Goal: Task Accomplishment & Management: Manage account settings

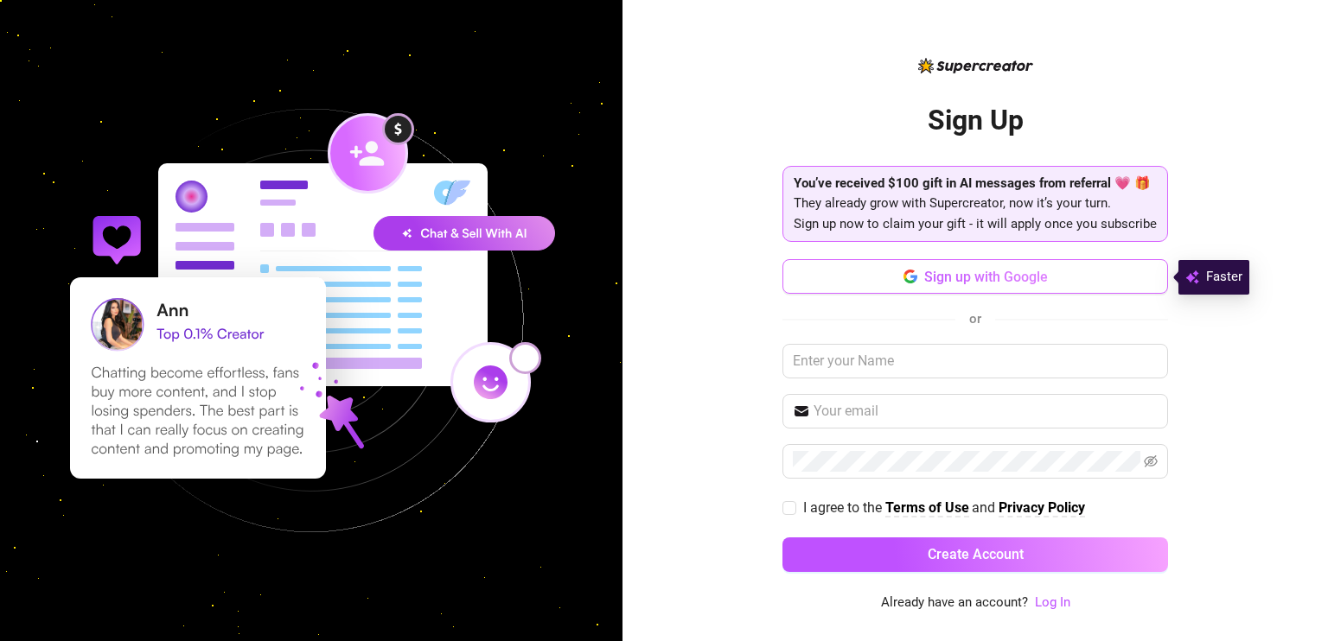
click at [1008, 276] on span "Sign up with Google" at bounding box center [986, 277] width 124 height 16
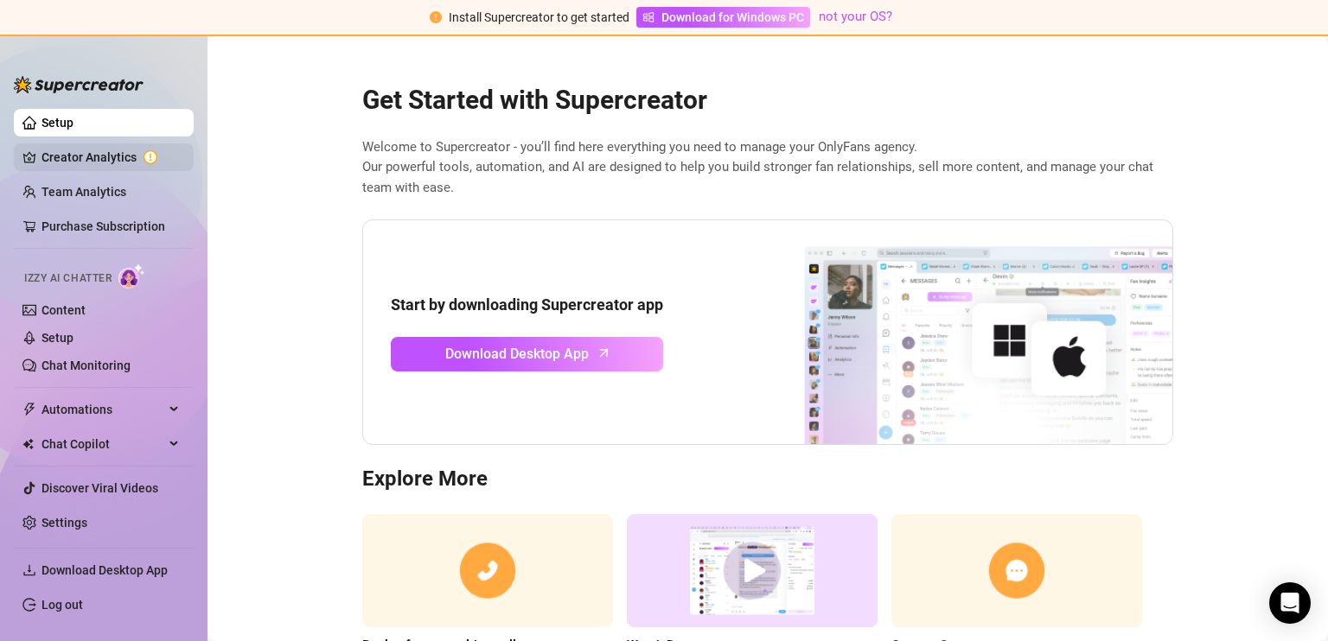
click at [84, 144] on link "Creator Analytics" at bounding box center [110, 157] width 138 height 28
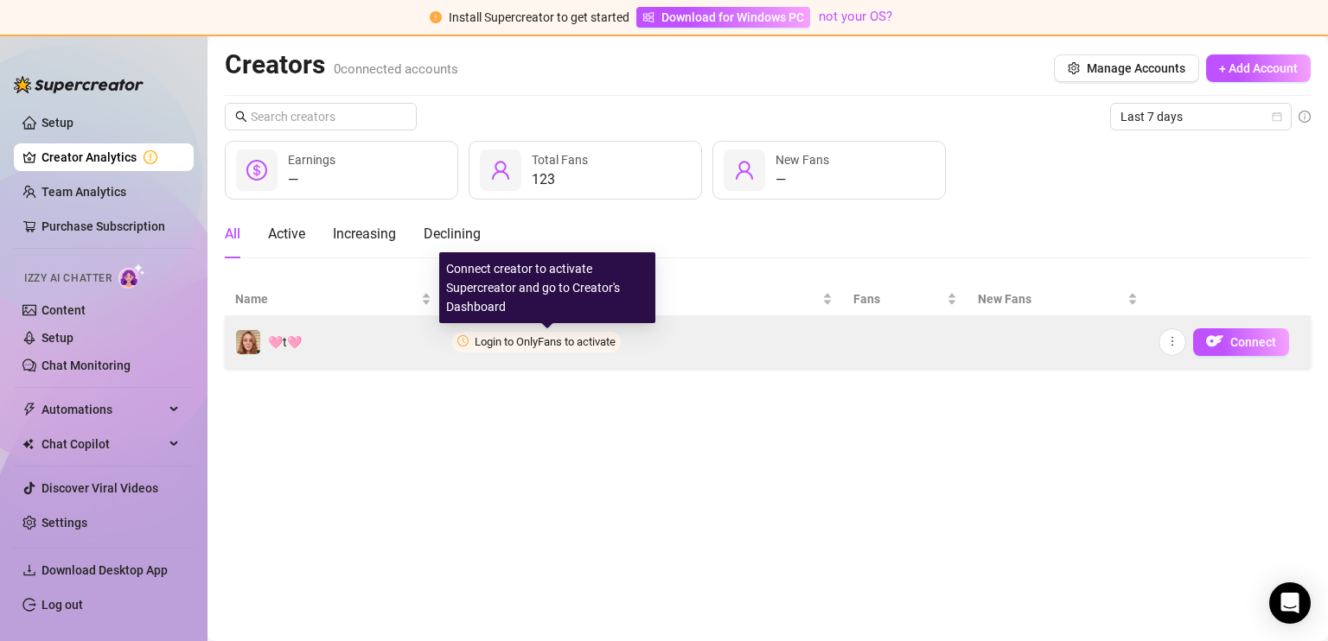
click at [580, 343] on span "Login to OnlyFans to activate" at bounding box center [545, 341] width 141 height 13
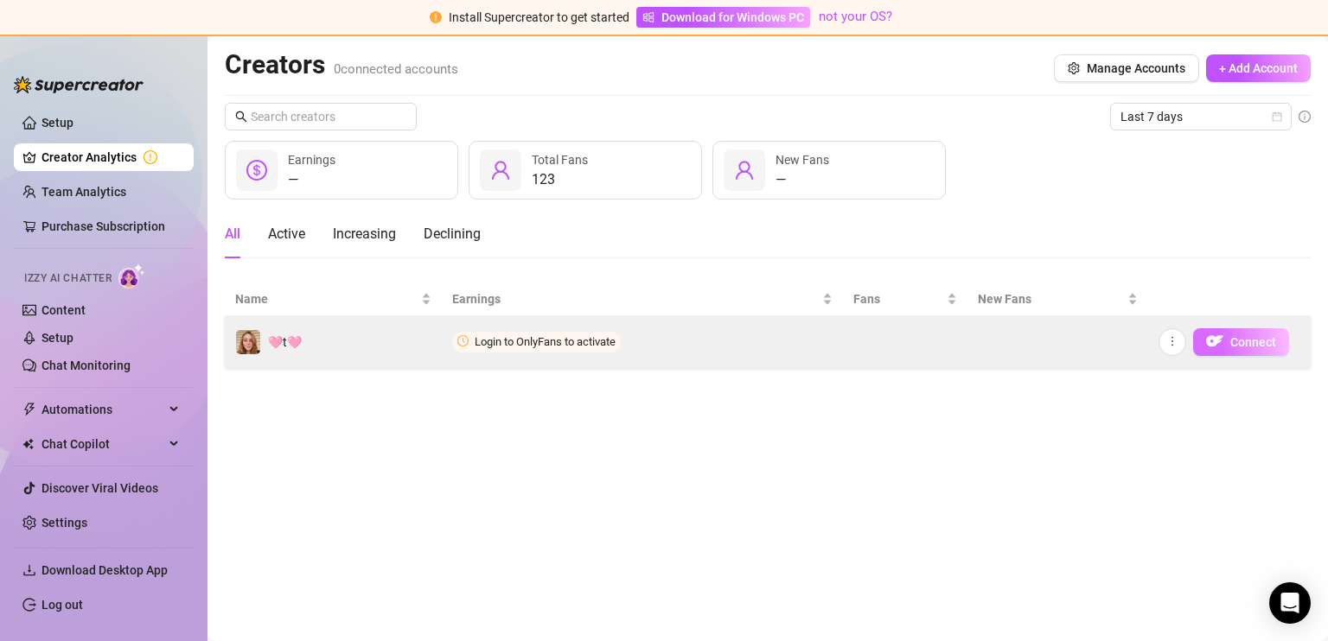
click at [1217, 340] on img "button" at bounding box center [1214, 341] width 17 height 17
click at [1228, 341] on button "Connect" at bounding box center [1241, 342] width 96 height 28
click at [1169, 345] on icon "more" at bounding box center [1172, 341] width 12 height 12
click at [1265, 341] on span "Connect" at bounding box center [1253, 342] width 46 height 14
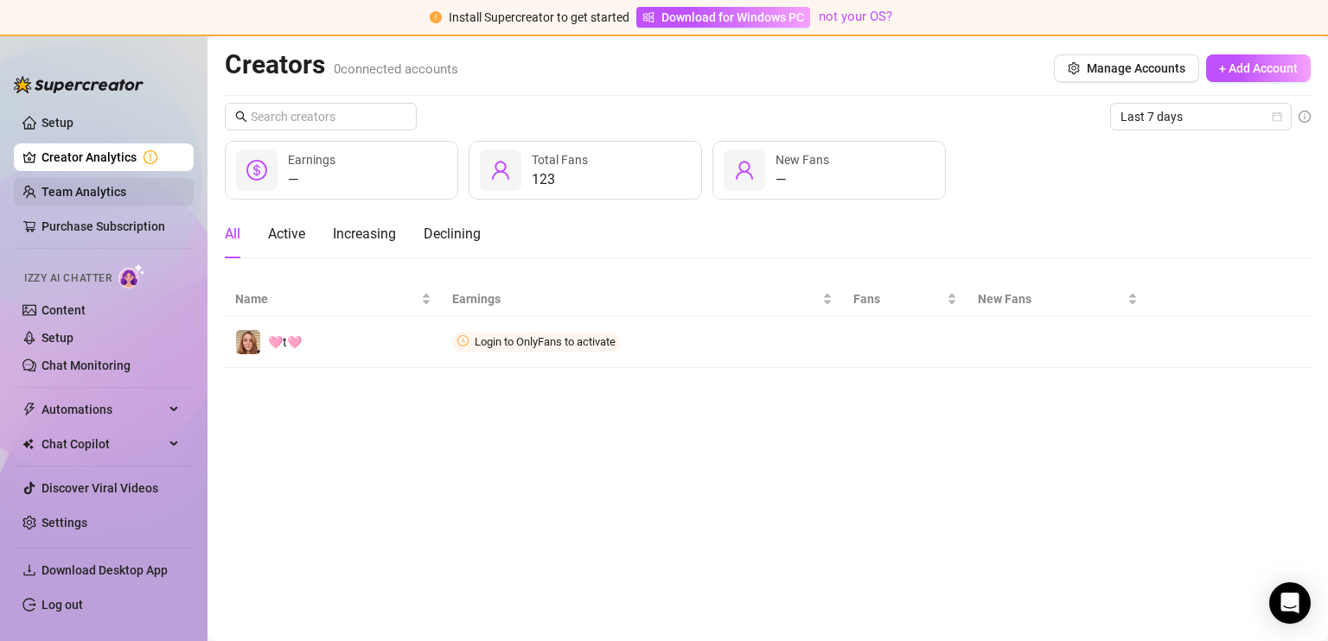
click at [123, 193] on link "Team Analytics" at bounding box center [83, 192] width 85 height 14
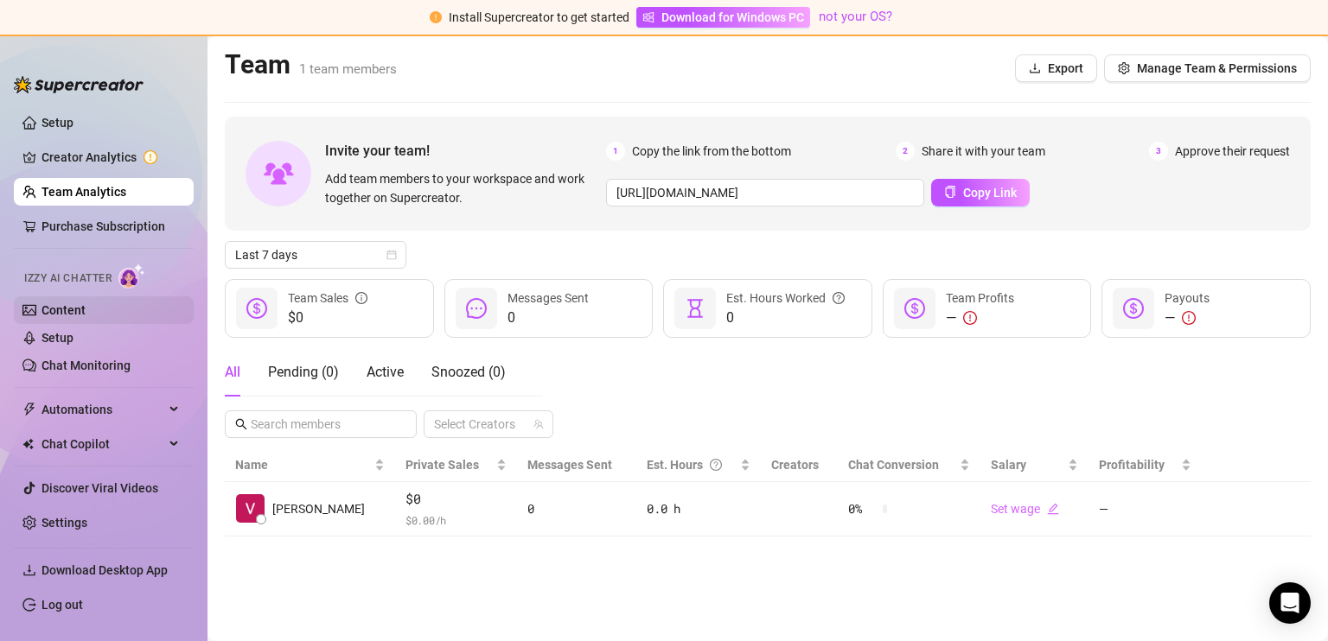
click at [69, 314] on link "Content" at bounding box center [63, 310] width 44 height 14
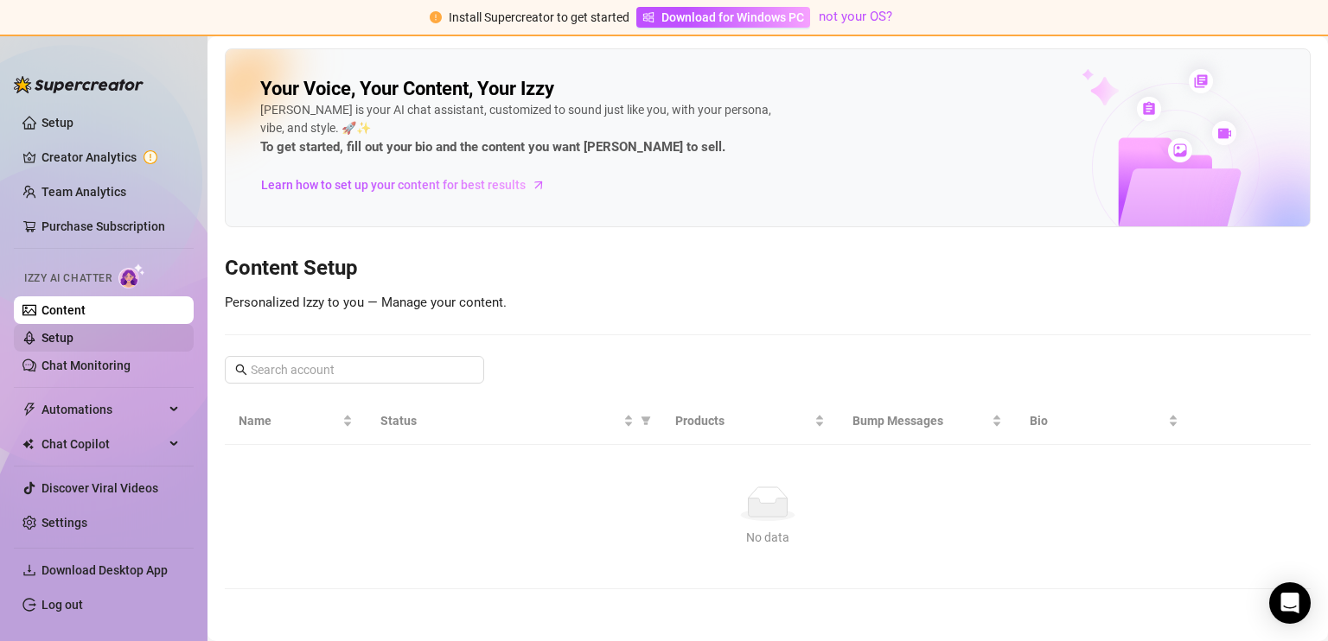
click at [73, 335] on link "Setup" at bounding box center [57, 338] width 32 height 14
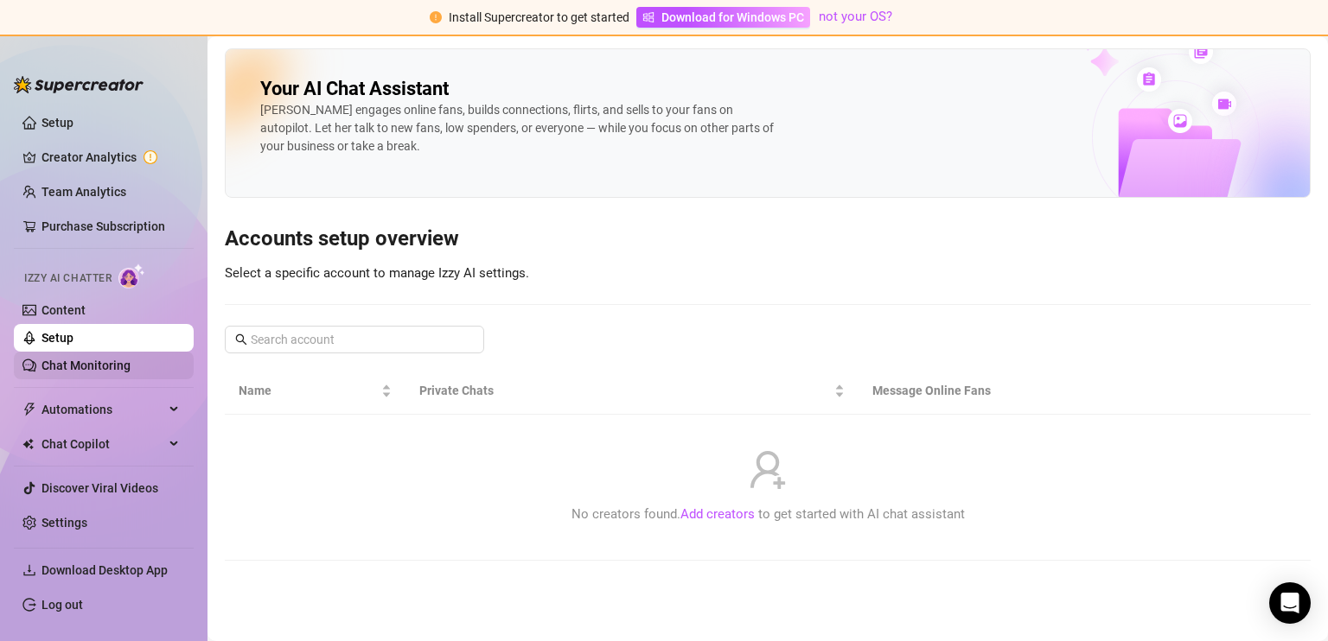
click at [118, 359] on link "Chat Monitoring" at bounding box center [85, 366] width 89 height 14
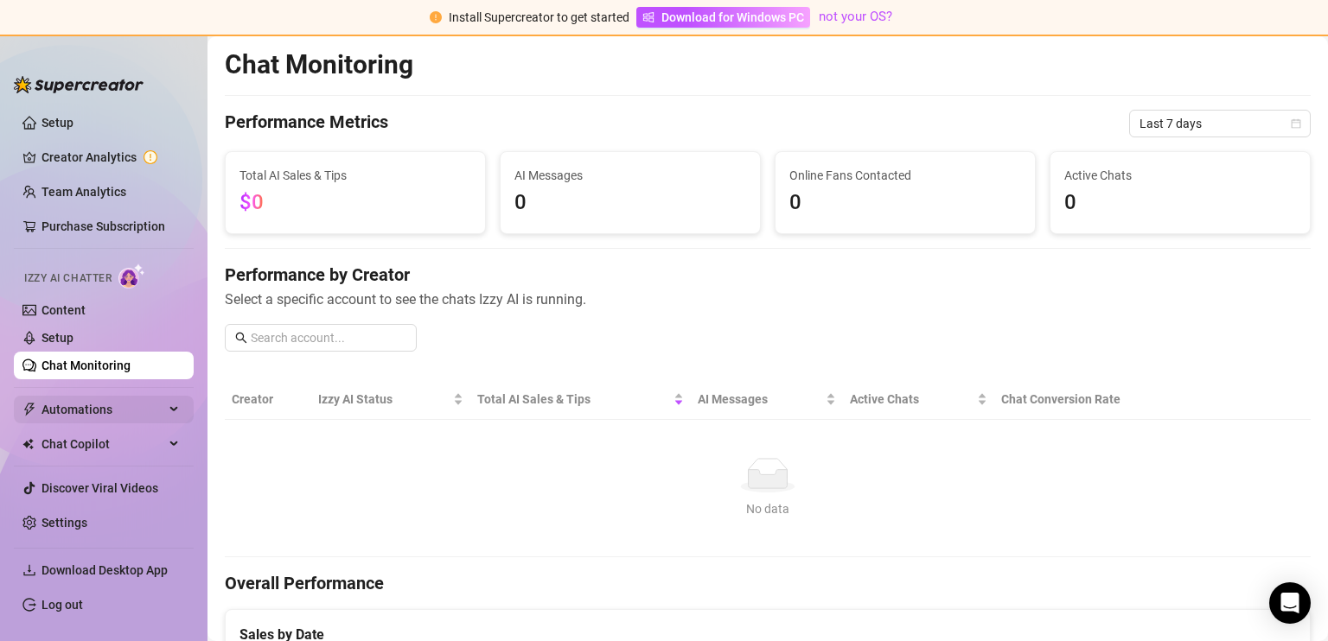
click at [82, 406] on span "Automations" at bounding box center [102, 410] width 123 height 28
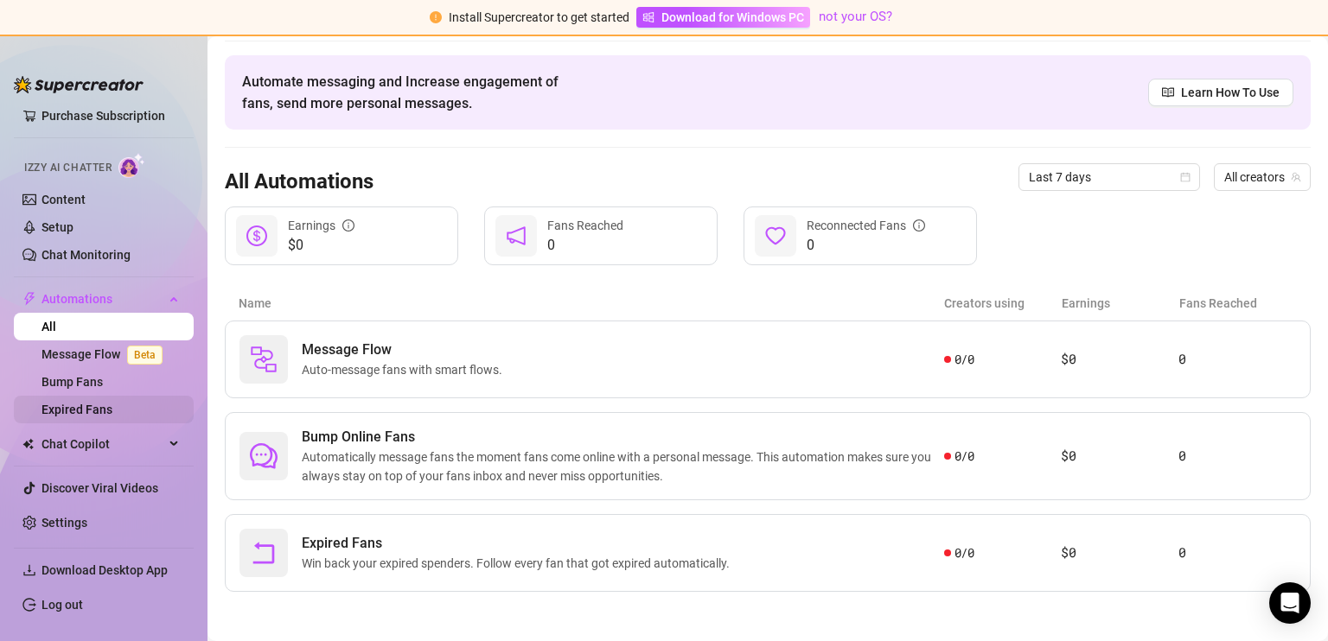
scroll to position [113, 0]
click at [171, 442] on icon at bounding box center [175, 442] width 9 height 0
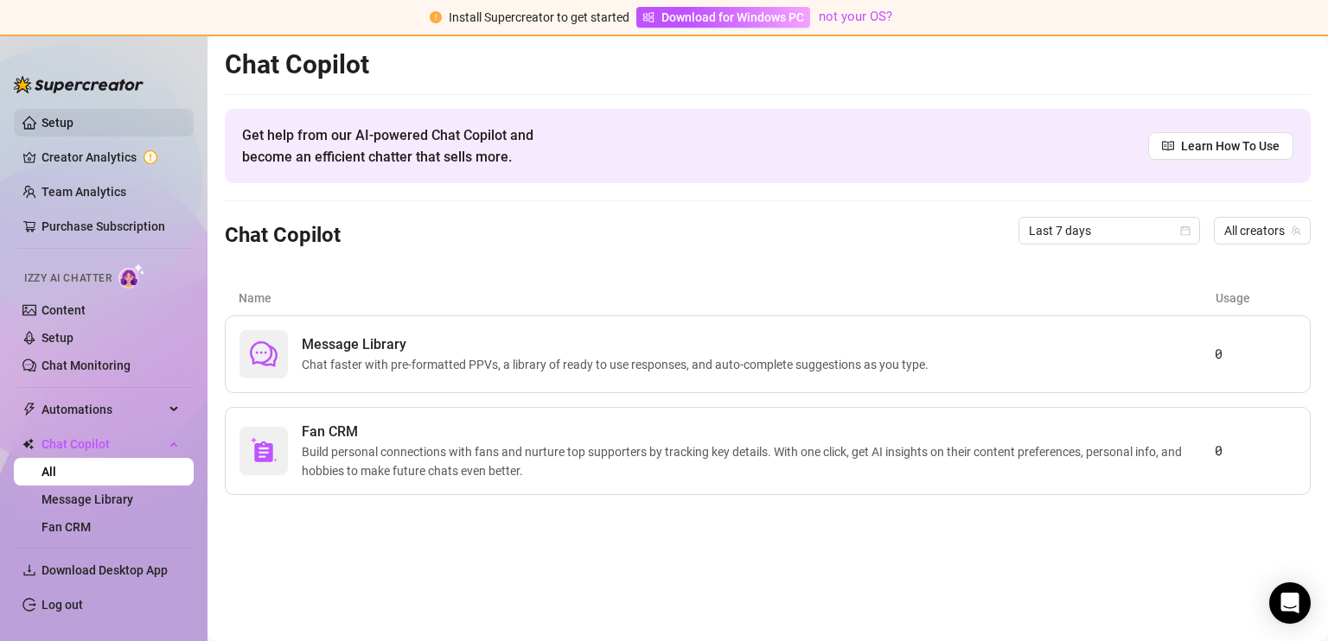
click at [73, 122] on link "Setup" at bounding box center [57, 123] width 32 height 14
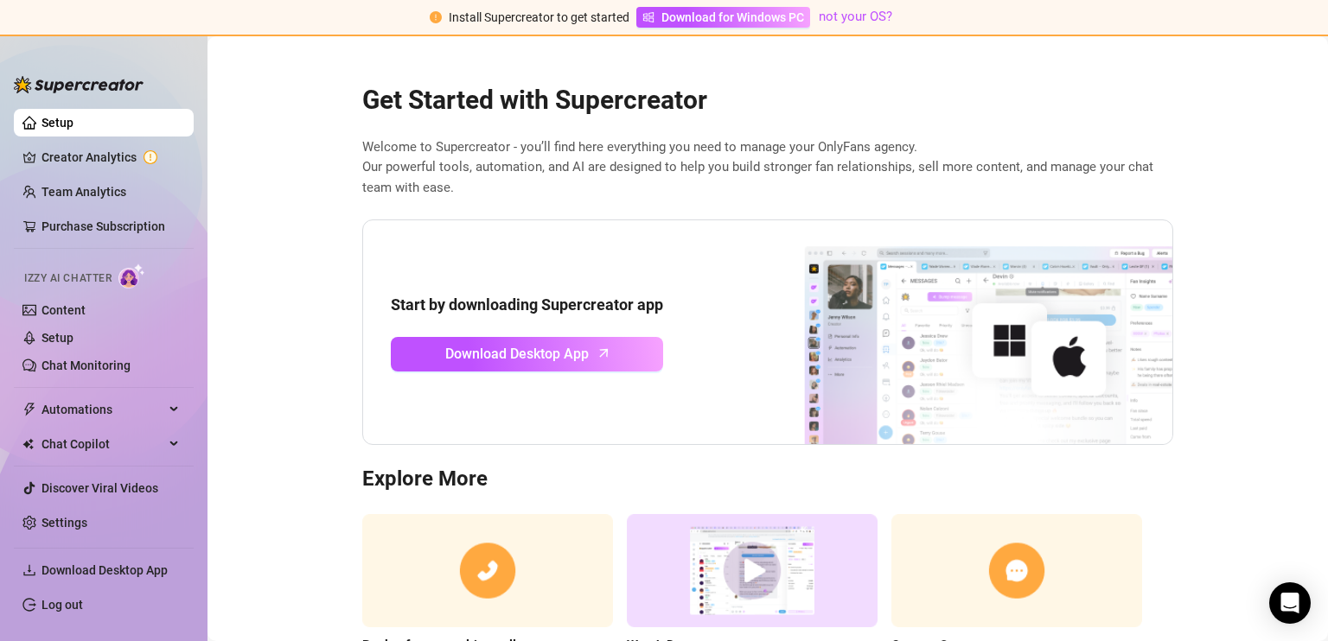
scroll to position [106, 0]
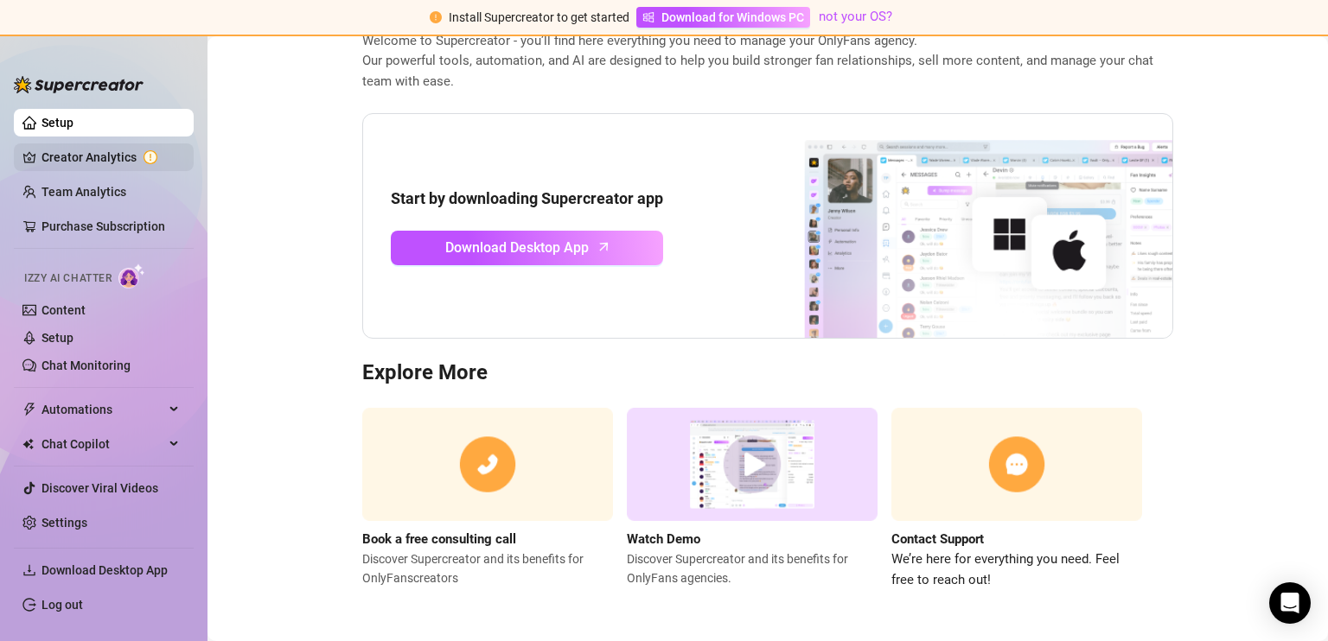
click at [108, 156] on link "Creator Analytics" at bounding box center [110, 157] width 138 height 28
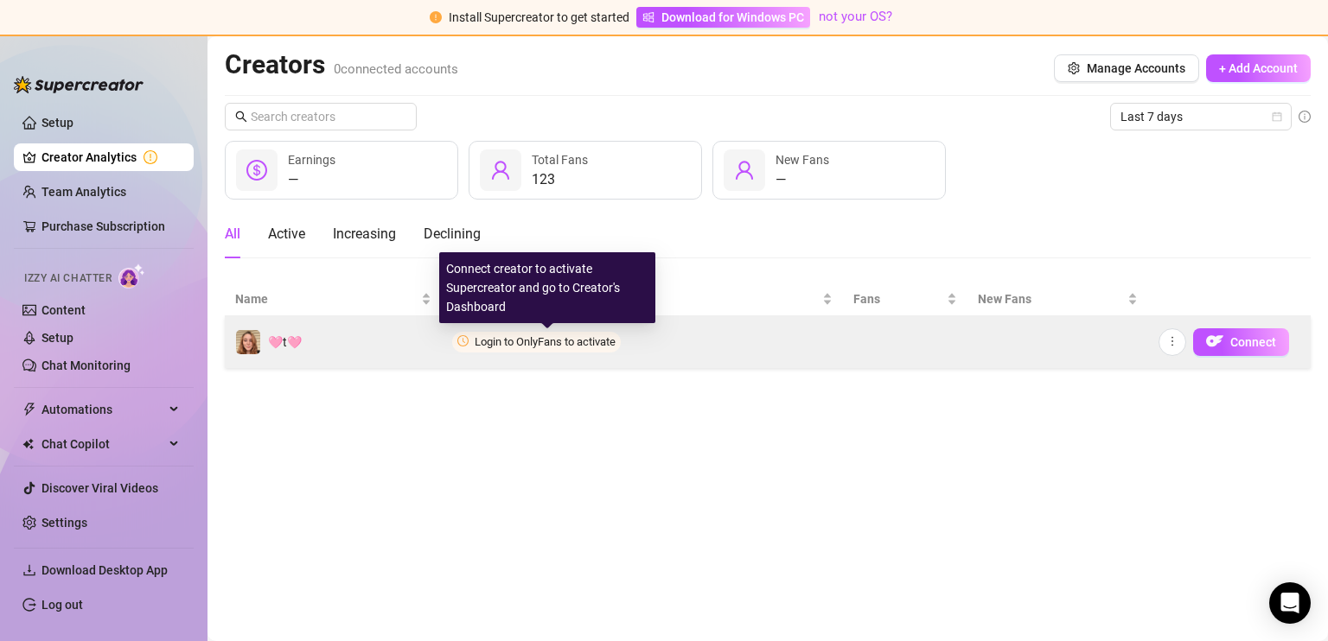
click at [498, 341] on span "Login to OnlyFans to activate" at bounding box center [545, 341] width 141 height 13
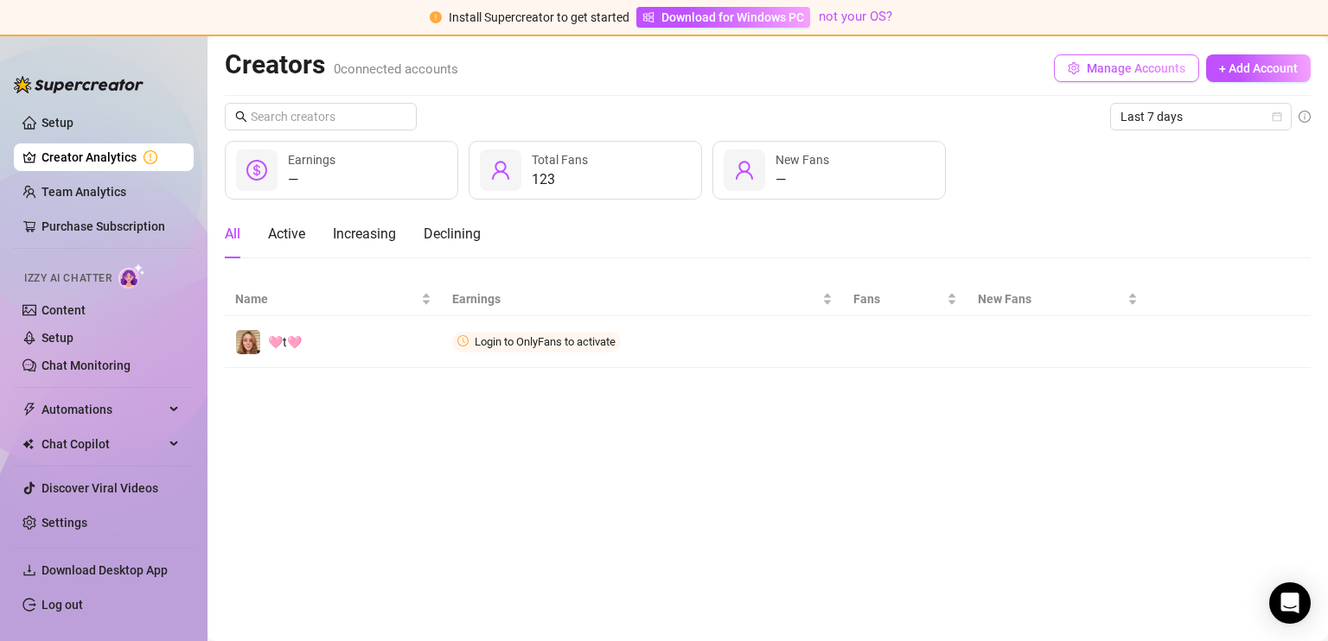
click at [1118, 63] on span "Manage Accounts" at bounding box center [1136, 68] width 99 height 14
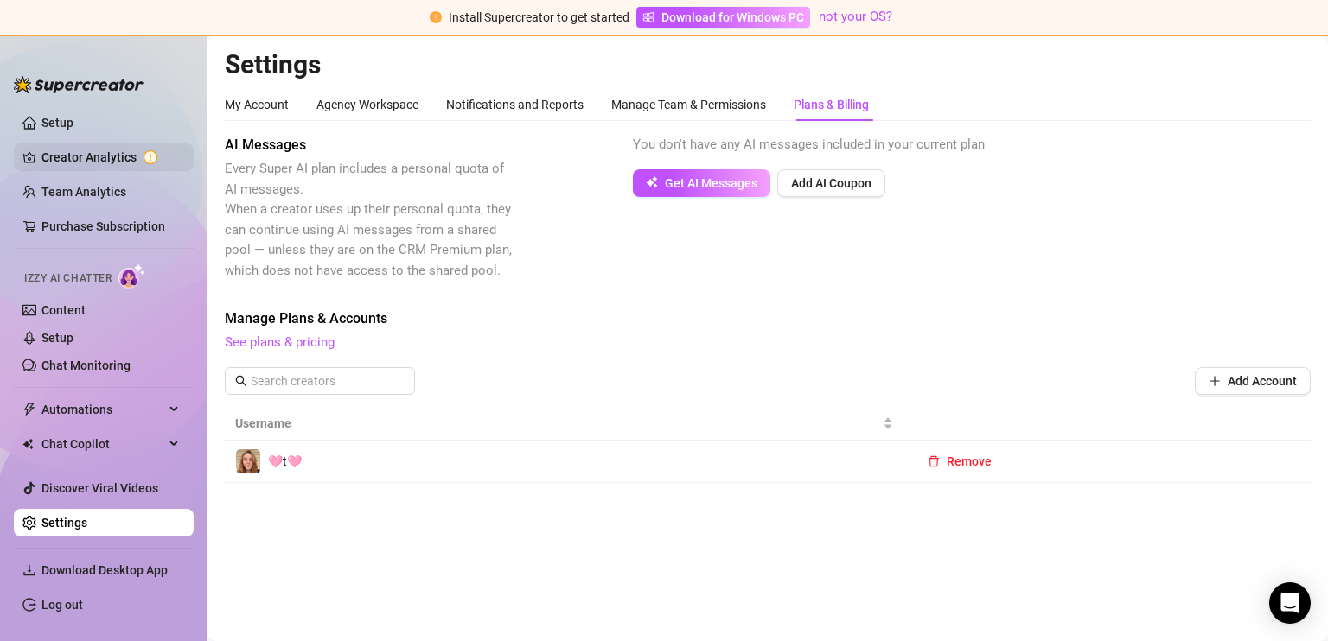
click at [109, 155] on link "Creator Analytics" at bounding box center [110, 157] width 138 height 28
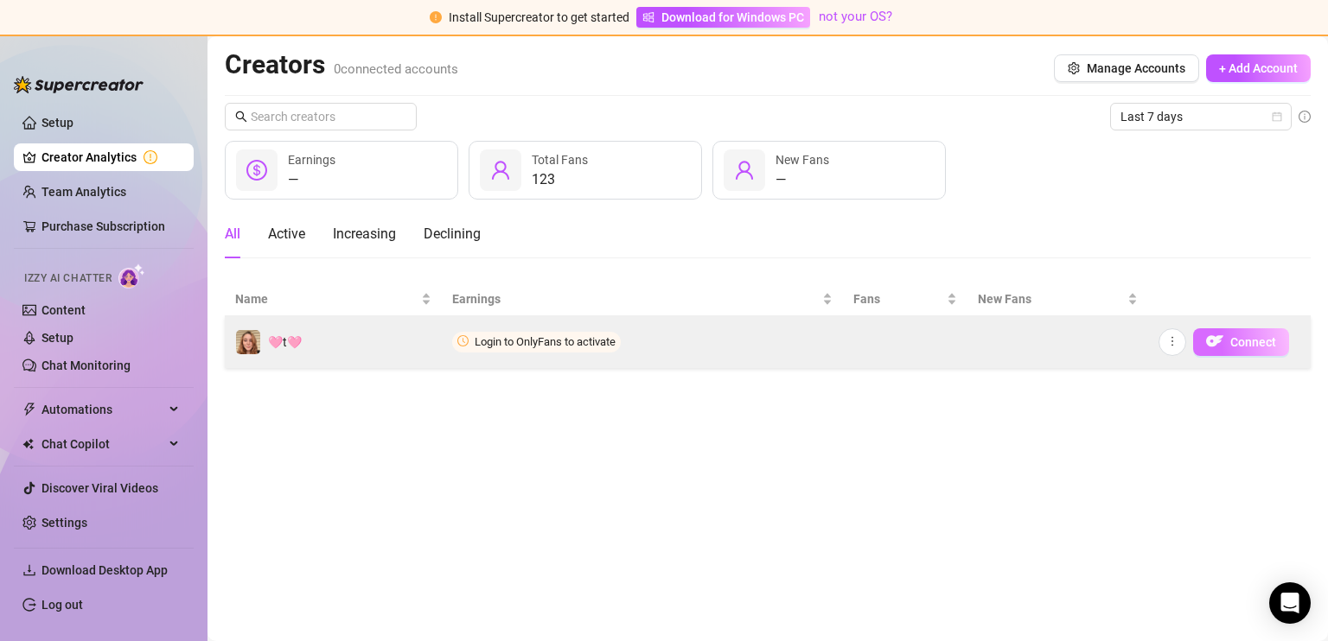
click at [1234, 333] on button "Connect" at bounding box center [1241, 342] width 96 height 28
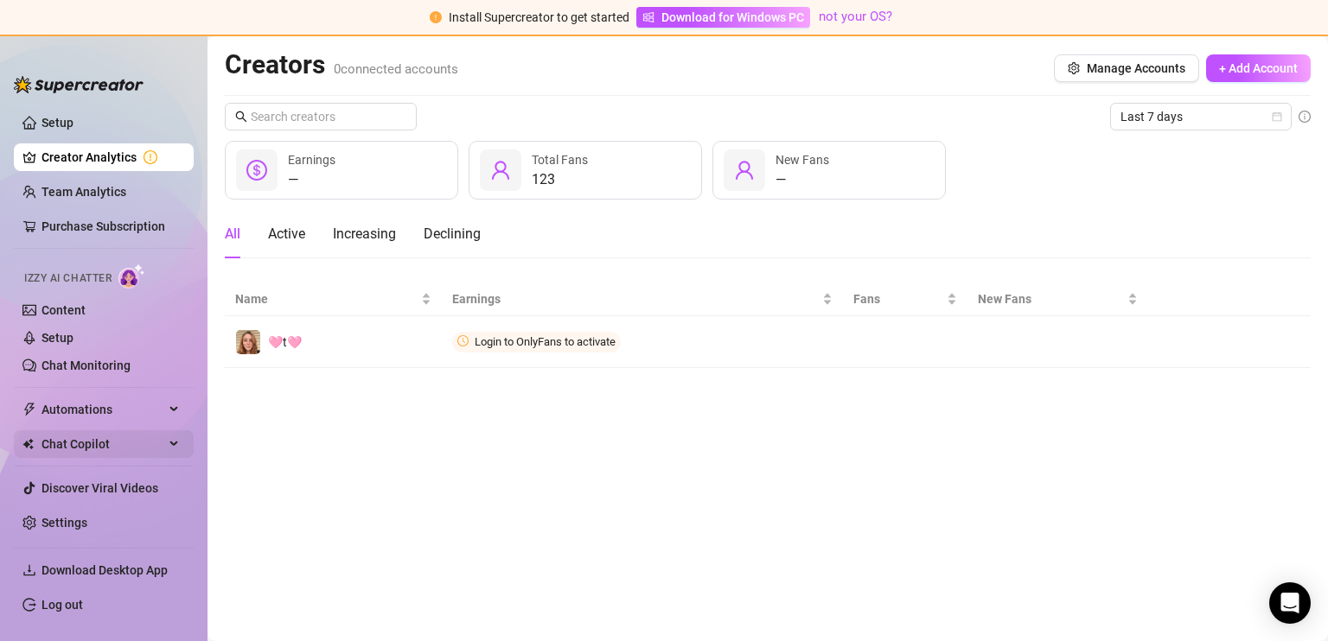
click at [86, 439] on span "Chat Copilot" at bounding box center [102, 444] width 123 height 28
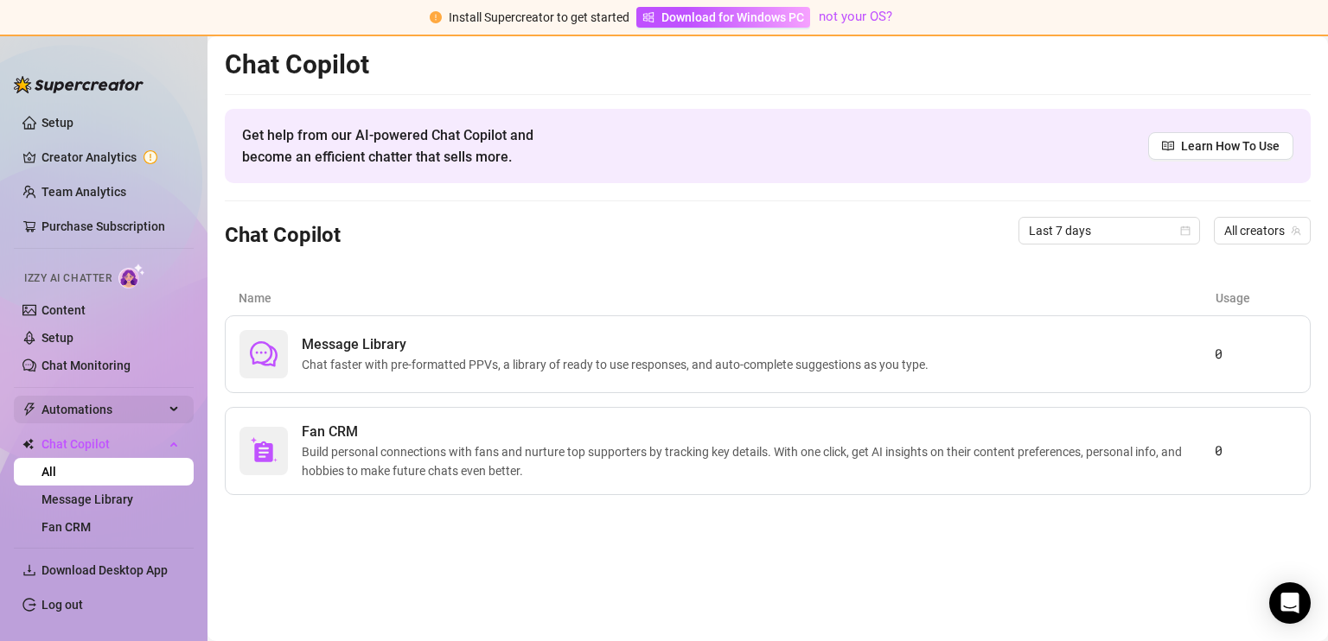
click at [79, 409] on span "Automations" at bounding box center [102, 410] width 123 height 28
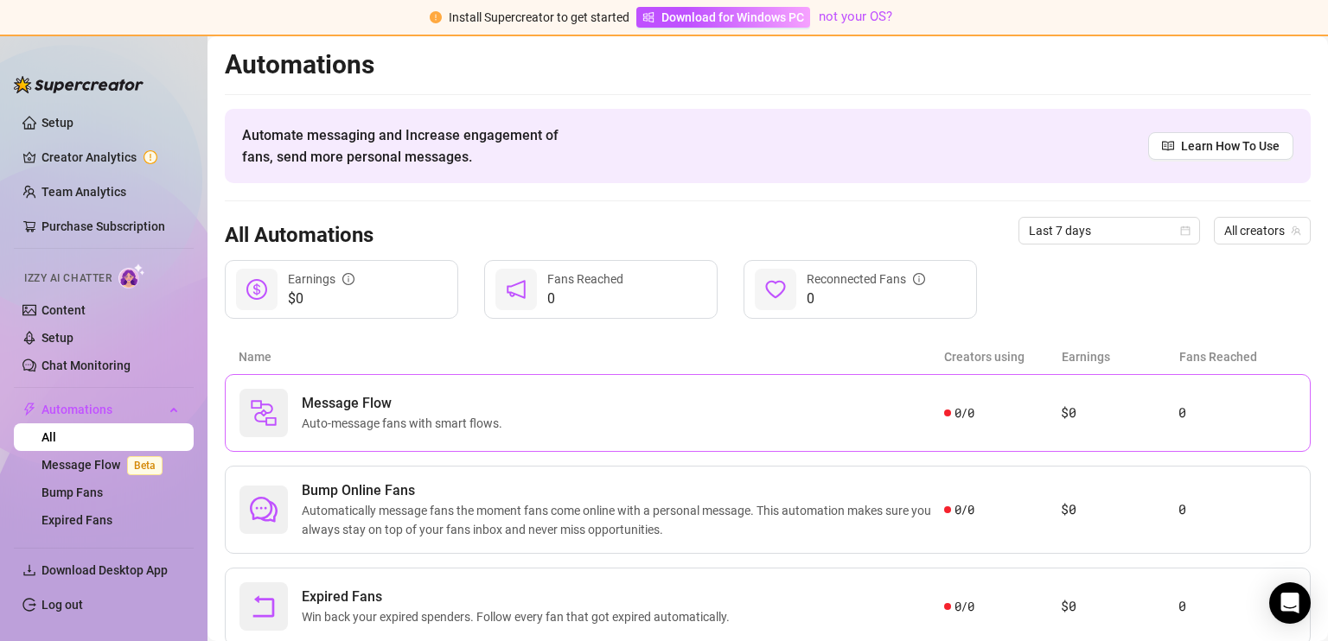
scroll to position [54, 0]
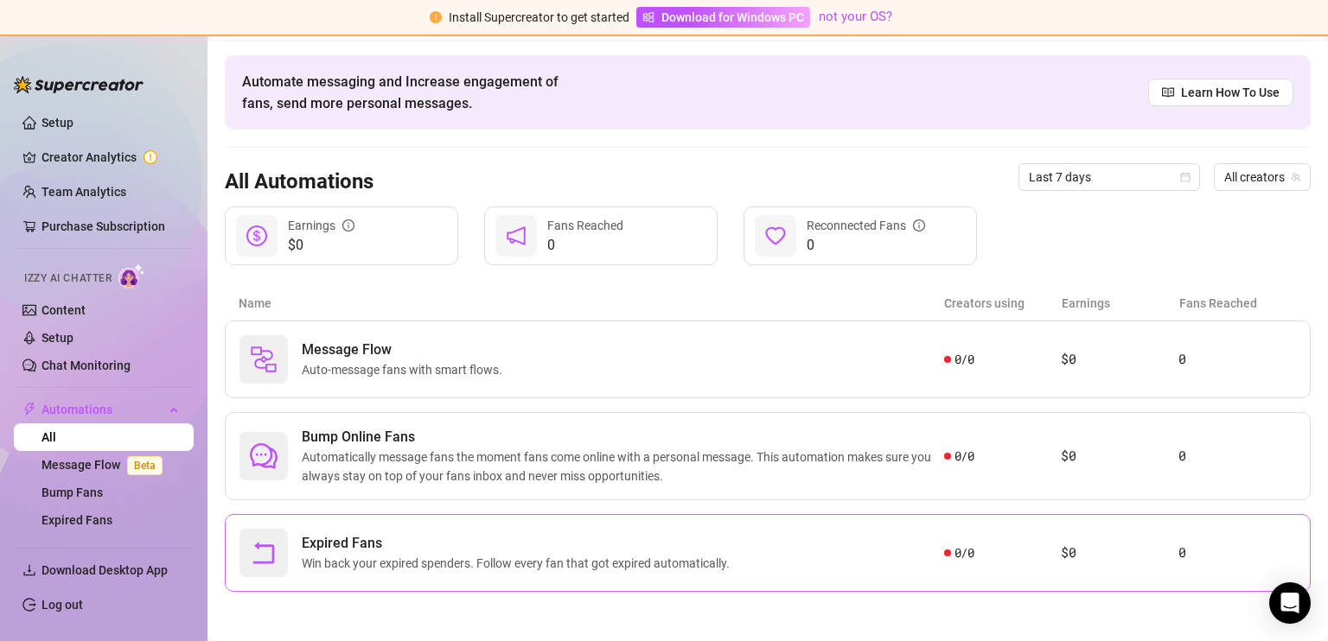
click at [495, 558] on span "Win back your expired spenders. Follow every fan that got expired automatically." at bounding box center [519, 563] width 435 height 19
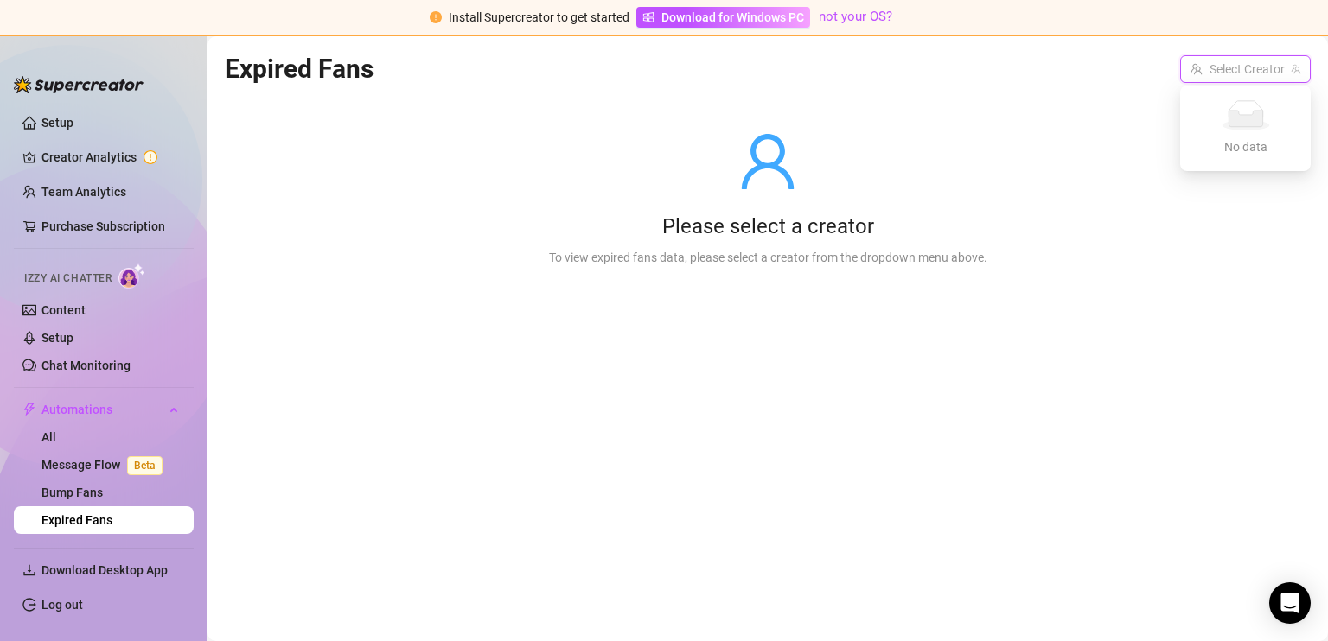
click at [1210, 68] on input "search" at bounding box center [1237, 69] width 94 height 26
click at [52, 492] on link "Bump Fans" at bounding box center [71, 493] width 61 height 14
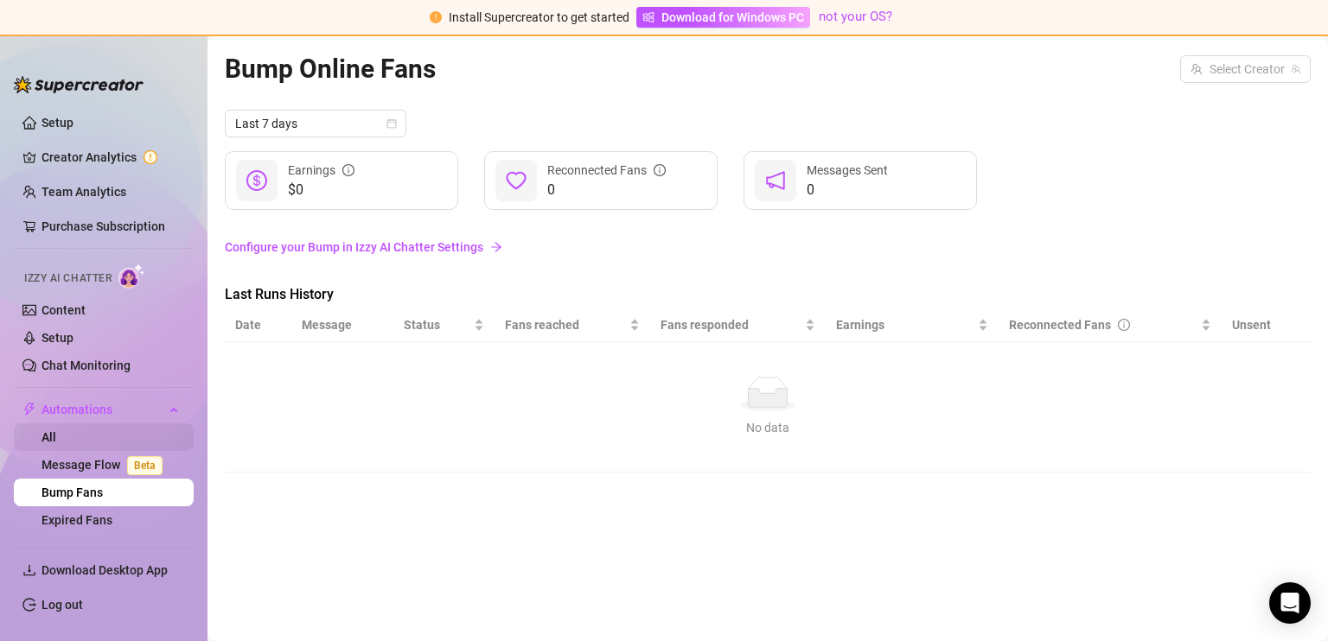
click at [56, 430] on link "All" at bounding box center [48, 437] width 15 height 14
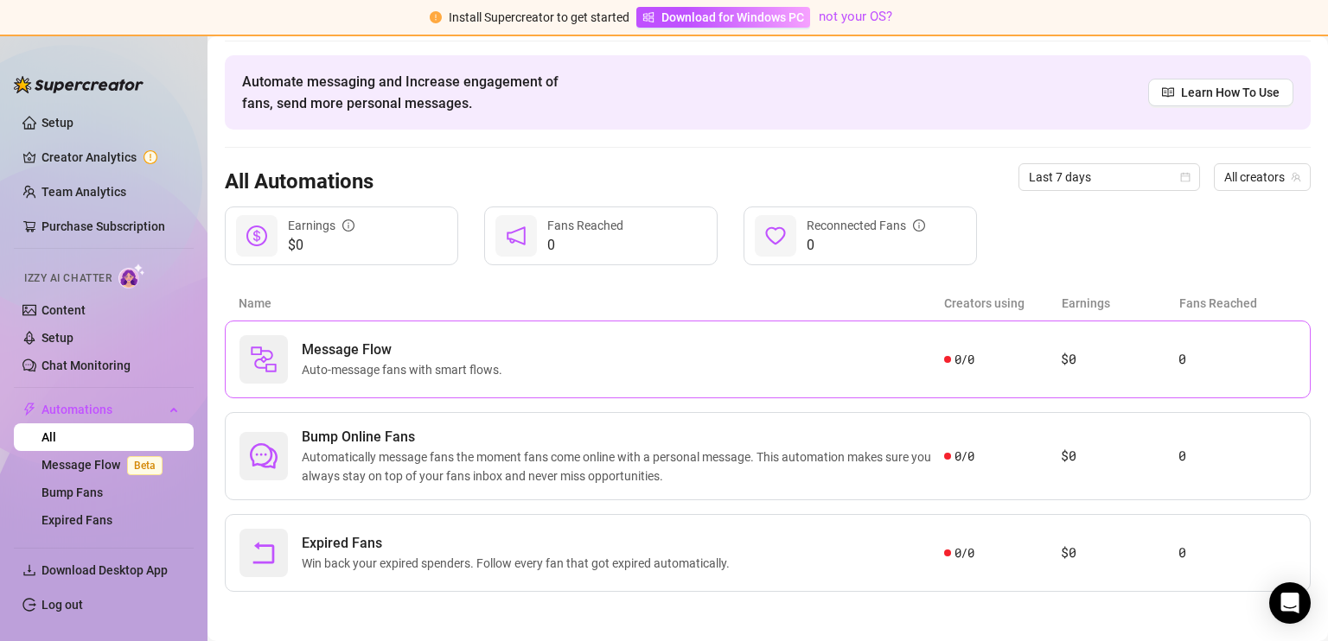
scroll to position [54, 0]
click at [484, 458] on span "Automatically message fans the moment fans come online with a personal message.…" at bounding box center [623, 467] width 642 height 38
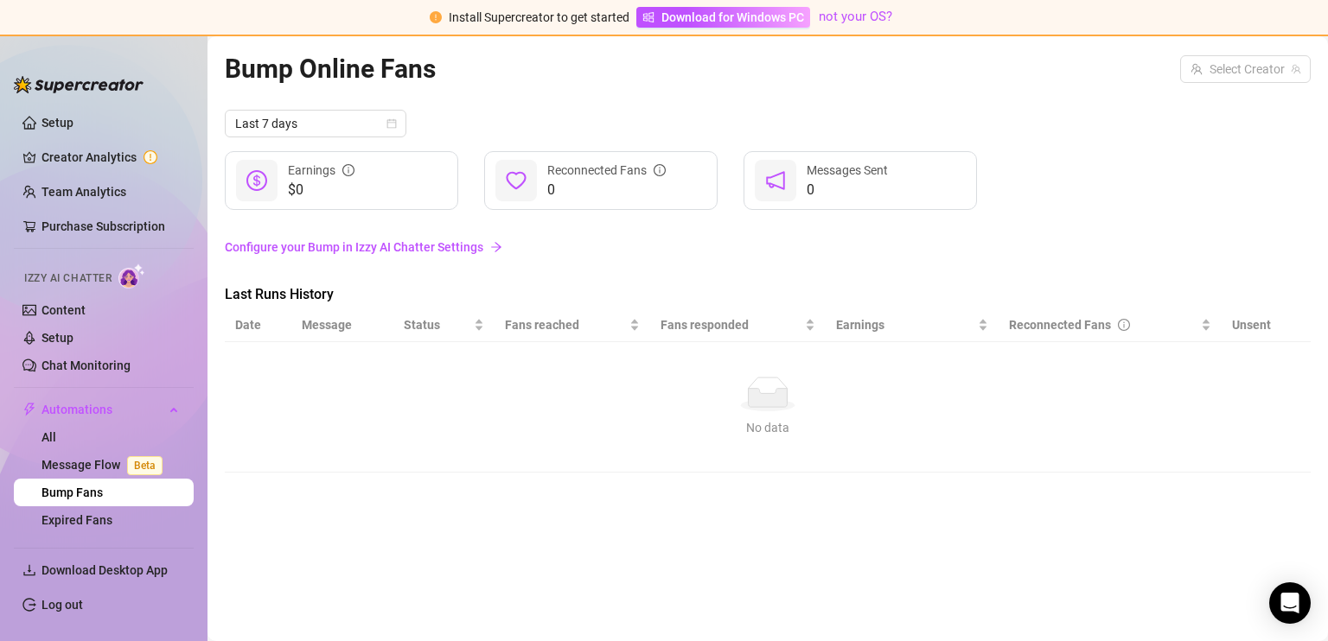
click at [413, 245] on link "Configure your Bump in Izzy AI Chatter Settings" at bounding box center [768, 247] width 1086 height 19
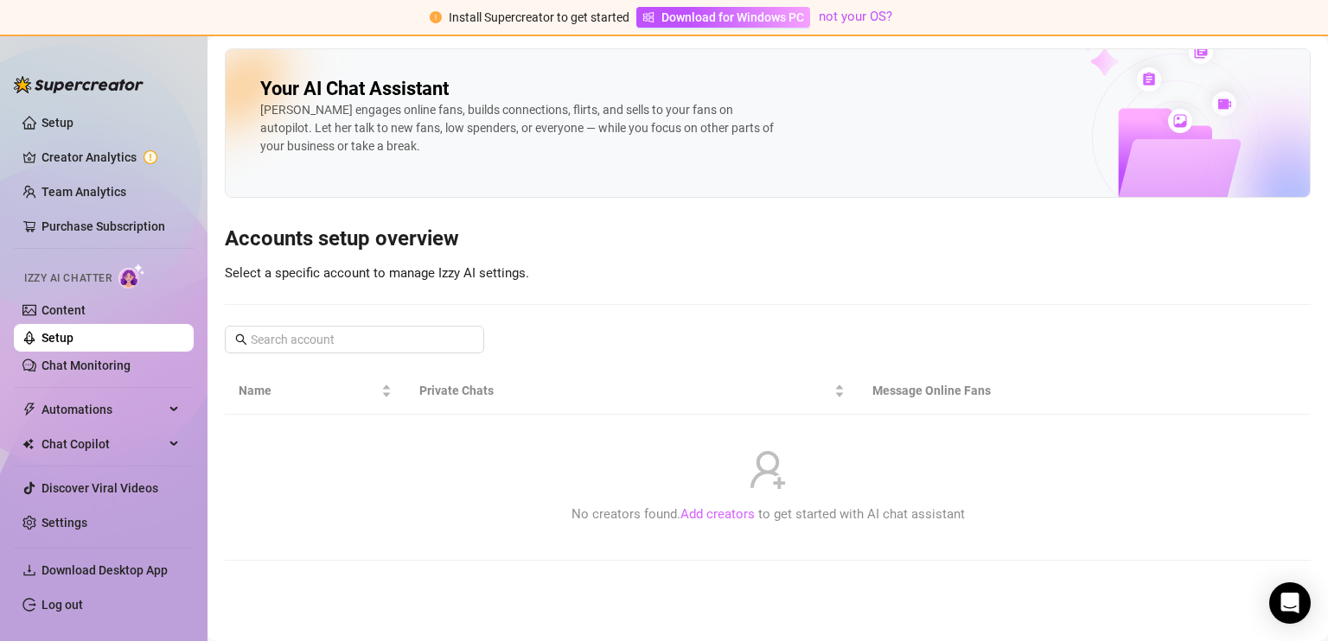
click at [723, 514] on link "Add creators" at bounding box center [717, 515] width 74 height 16
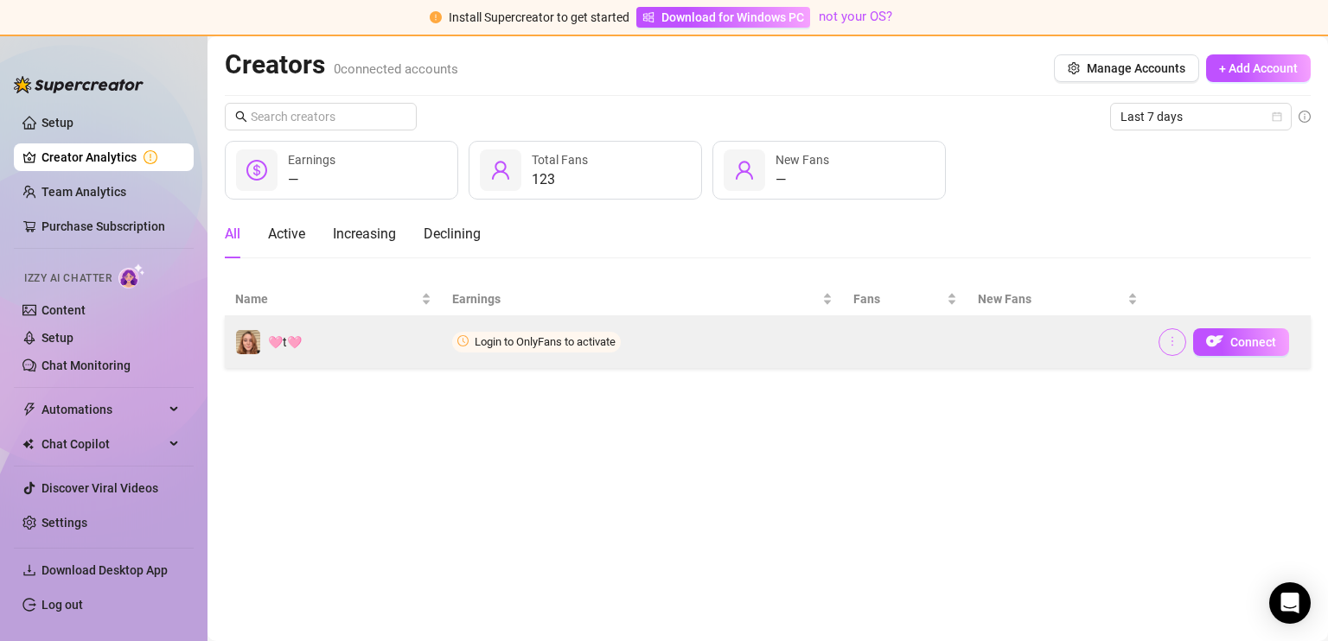
click at [1175, 341] on icon "more" at bounding box center [1172, 341] width 12 height 12
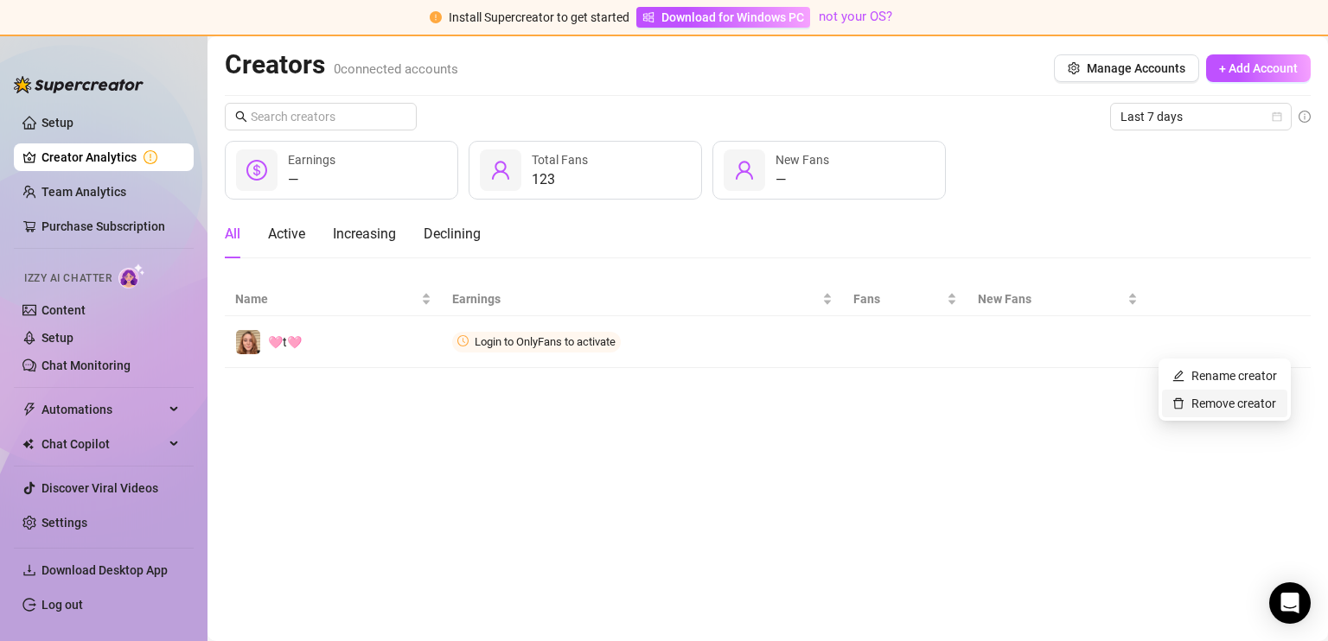
click at [1200, 404] on link "Remove creator" at bounding box center [1224, 404] width 104 height 14
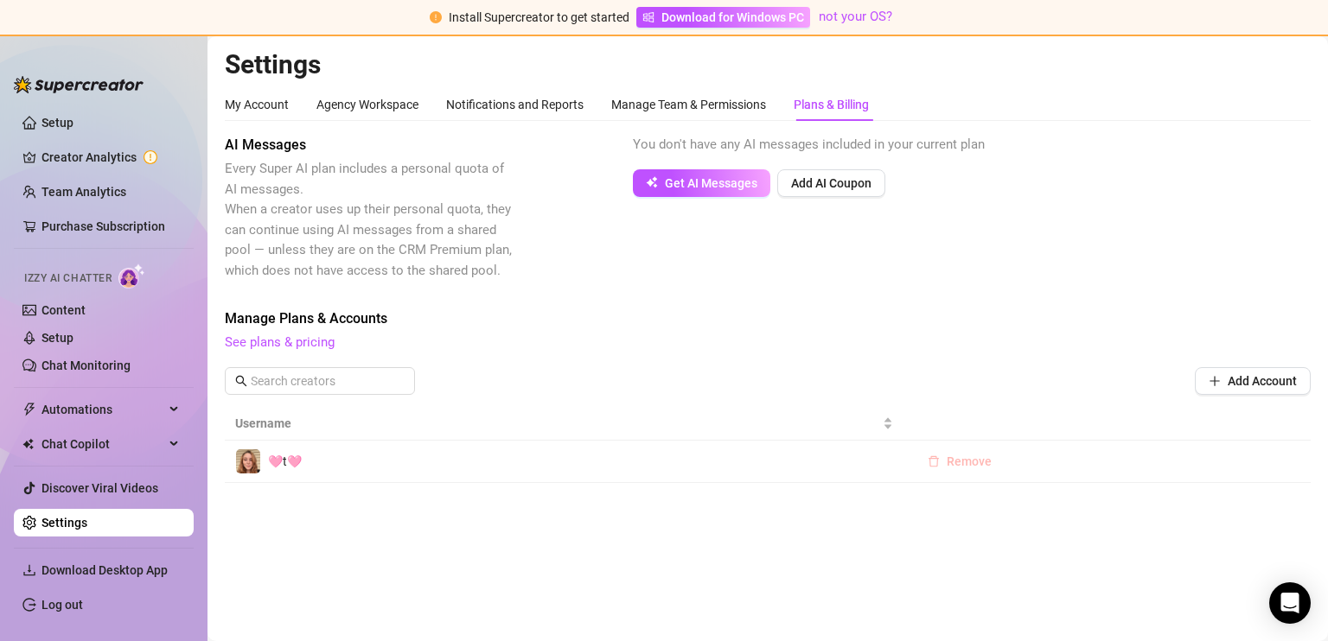
click at [942, 462] on button "Remove" at bounding box center [960, 462] width 92 height 28
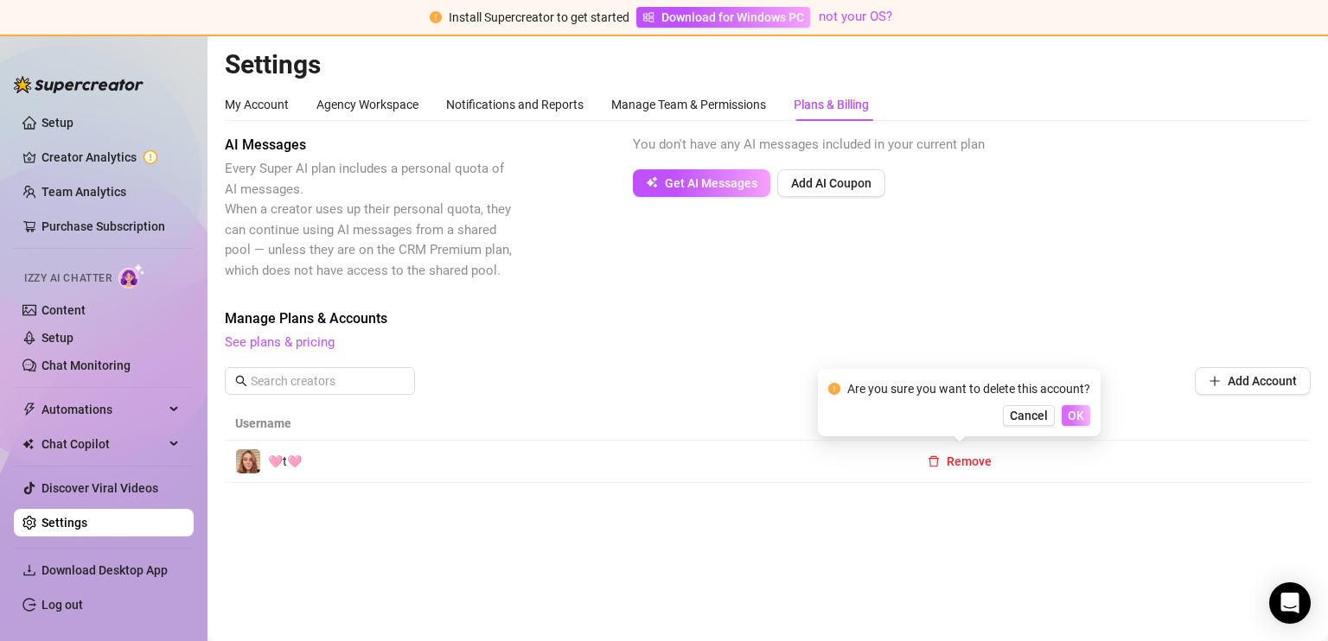
click at [1083, 418] on span "OK" at bounding box center [1076, 416] width 16 height 14
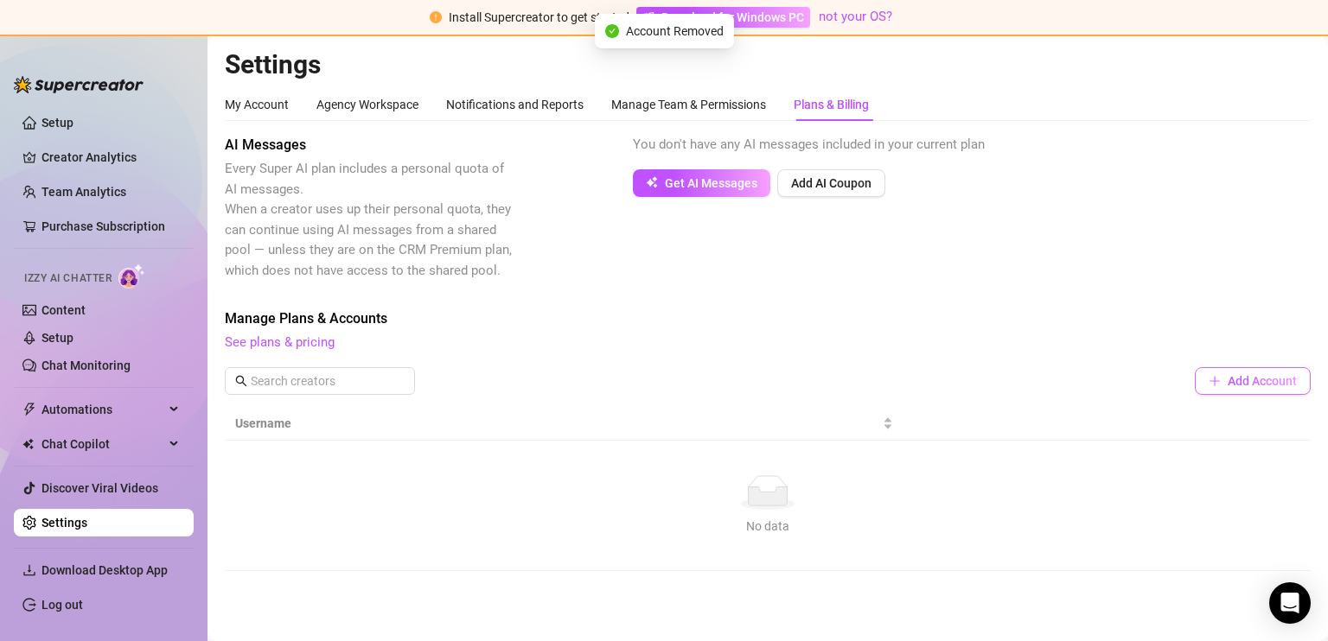
click at [1245, 379] on span "Add Account" at bounding box center [1261, 381] width 69 height 14
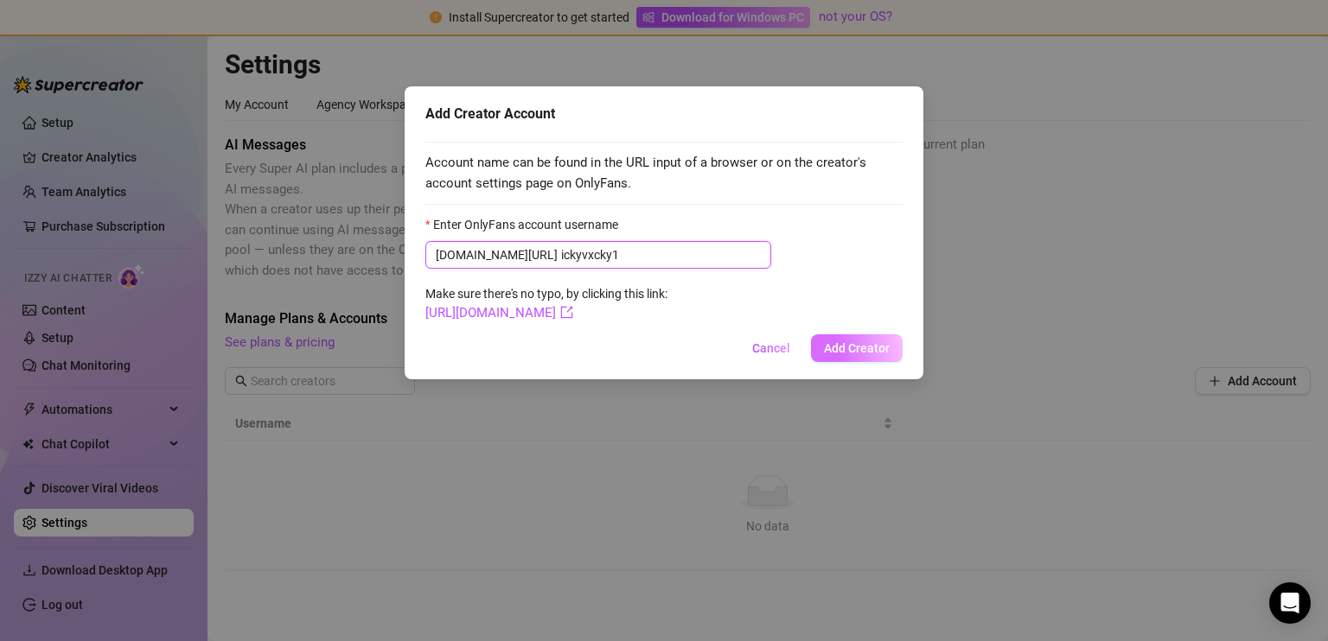
type input "ickyvxcky1"
click at [844, 351] on span "Add Creator" at bounding box center [857, 348] width 66 height 14
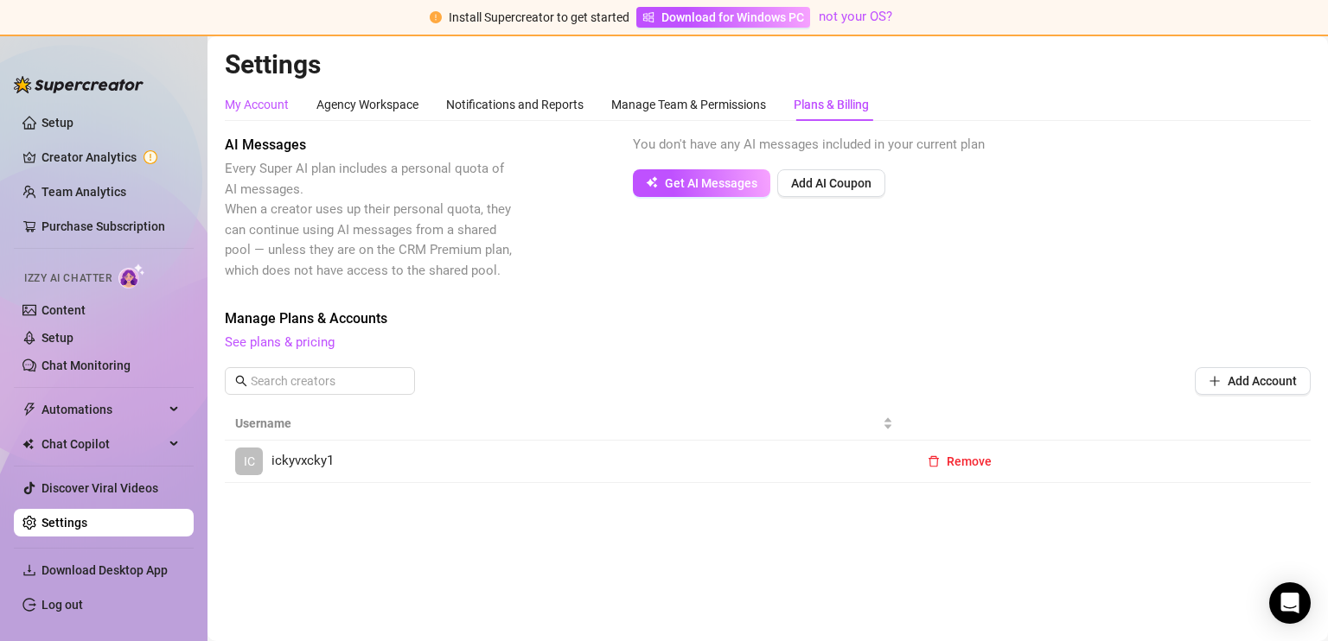
click at [247, 108] on div "My Account" at bounding box center [257, 104] width 64 height 19
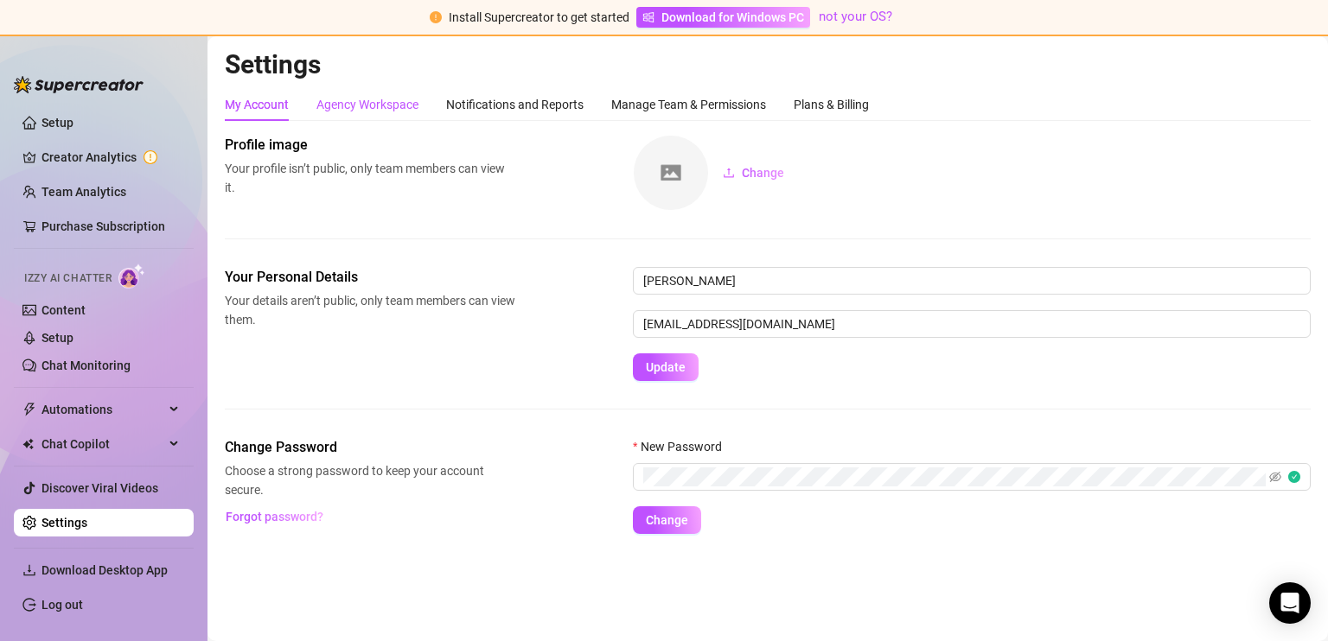
click at [394, 113] on div "Agency Workspace" at bounding box center [367, 104] width 102 height 19
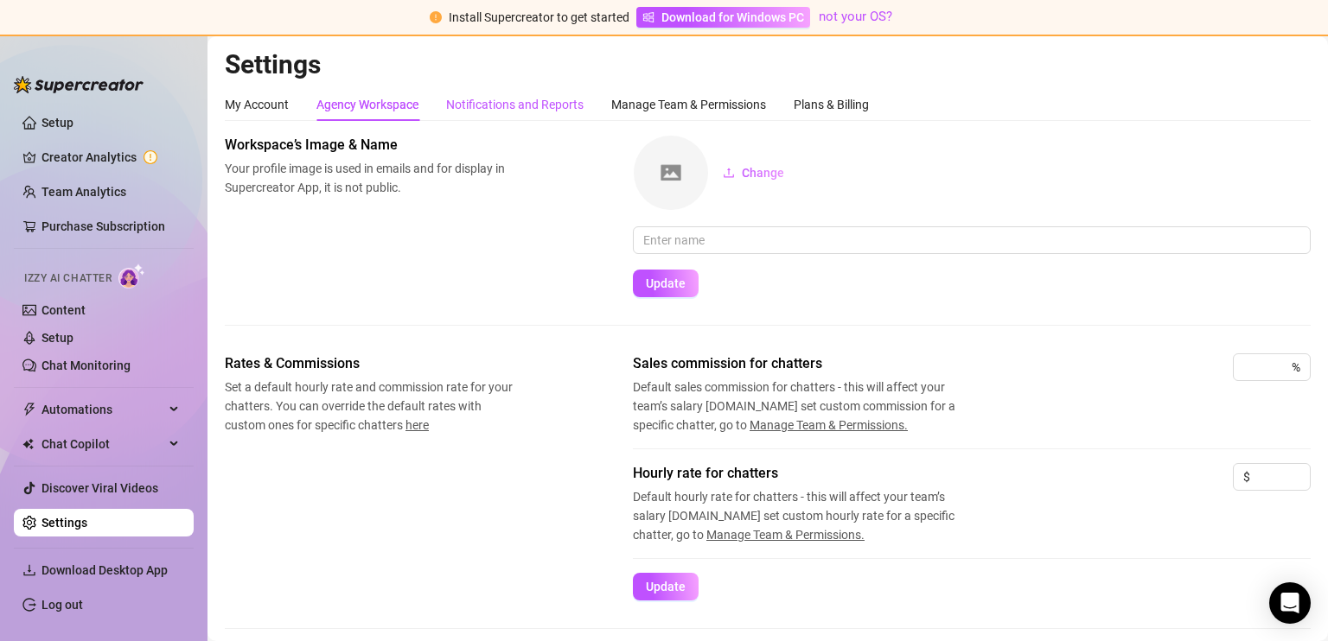
click at [486, 112] on div "Notifications and Reports" at bounding box center [514, 104] width 137 height 19
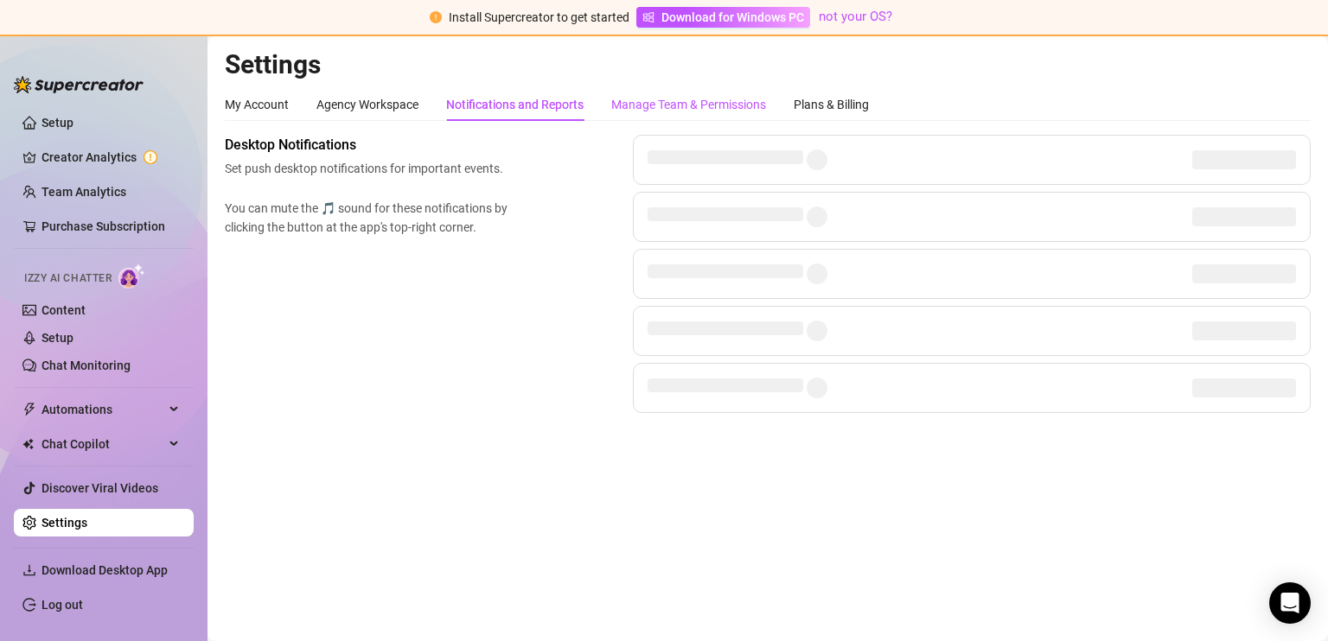
click at [690, 107] on div "Manage Team & Permissions" at bounding box center [688, 104] width 155 height 19
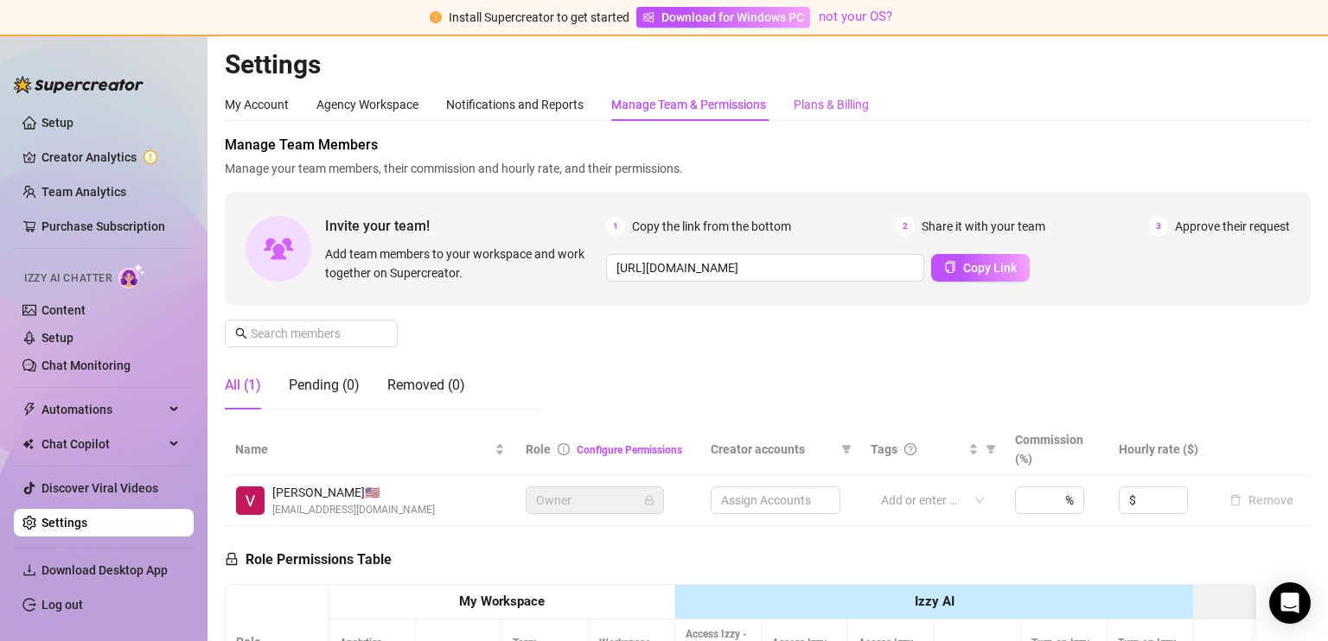
click at [824, 110] on div "Plans & Billing" at bounding box center [831, 104] width 75 height 19
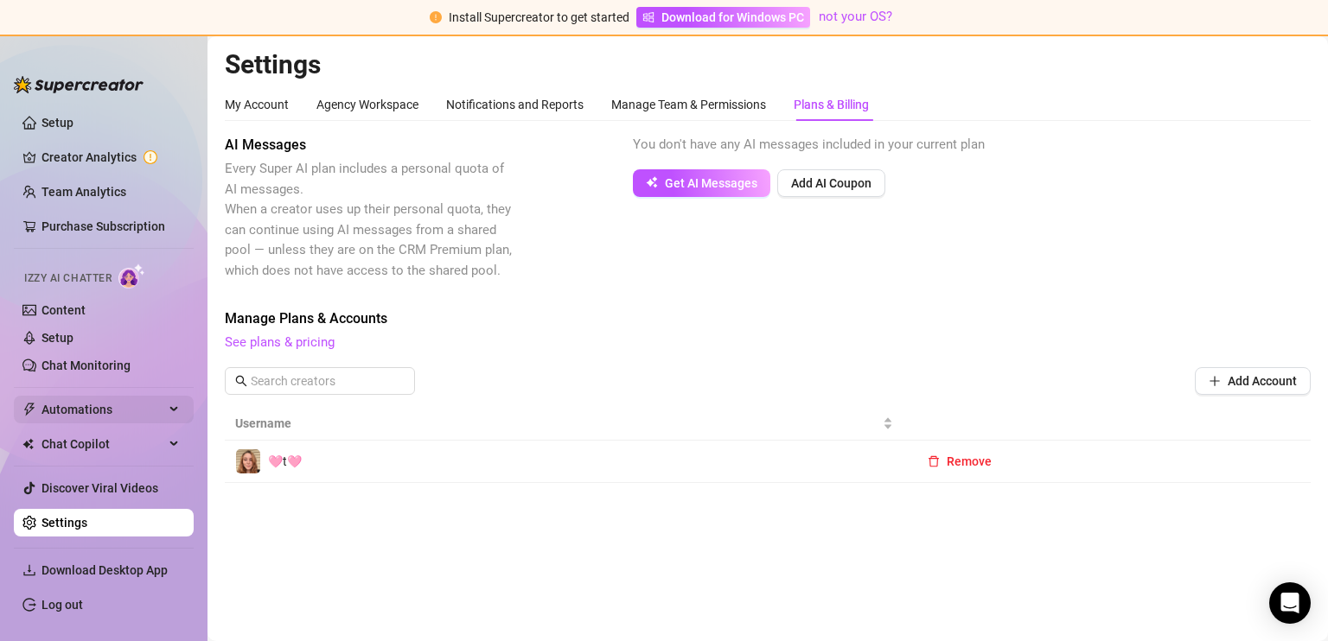
click at [86, 414] on span "Automations" at bounding box center [102, 410] width 123 height 28
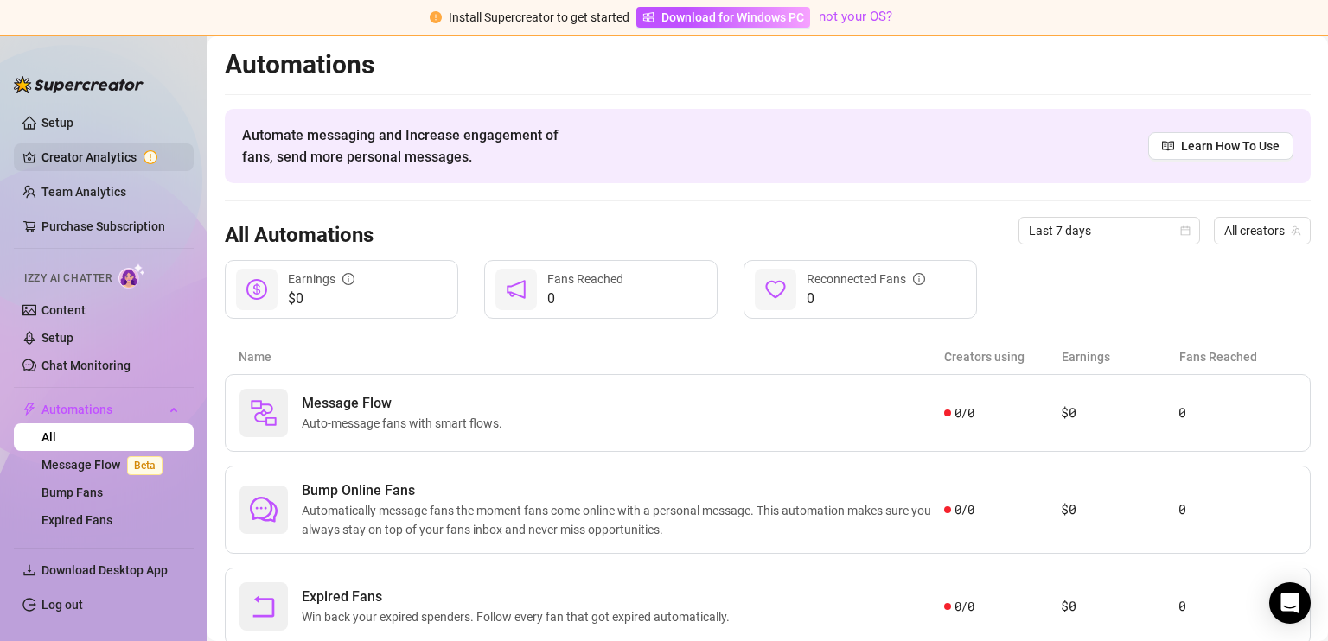
click at [106, 164] on link "Creator Analytics" at bounding box center [110, 157] width 138 height 28
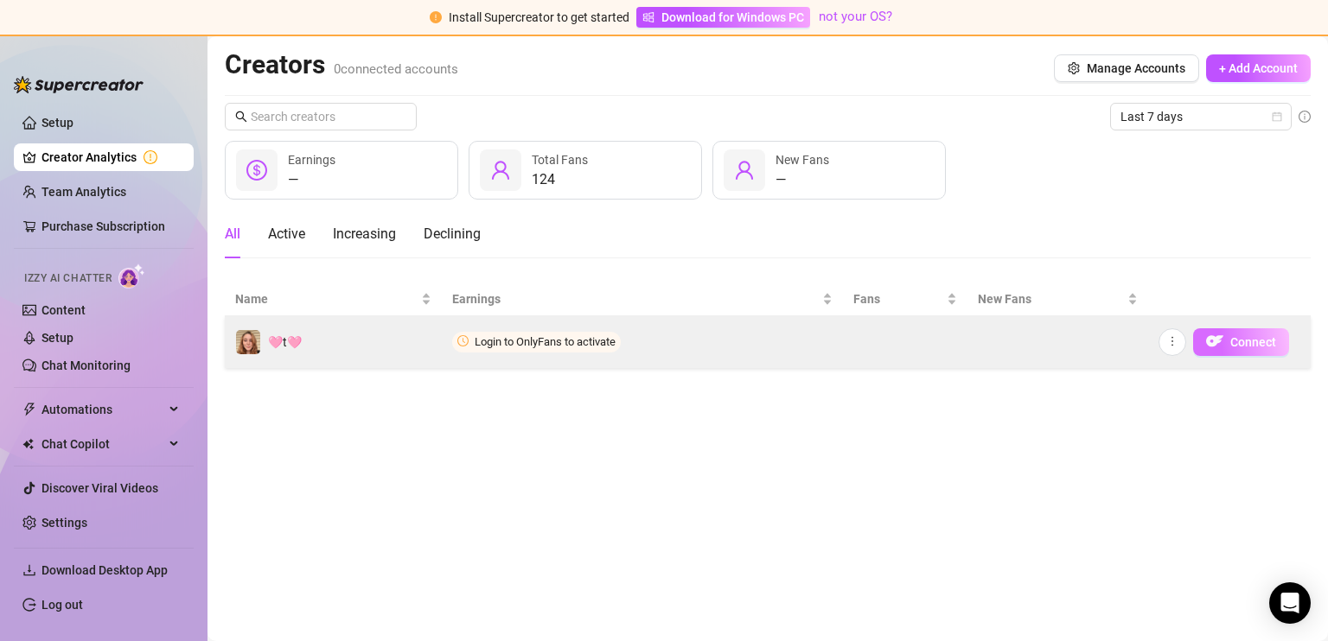
click at [1231, 341] on span "Connect" at bounding box center [1253, 342] width 46 height 14
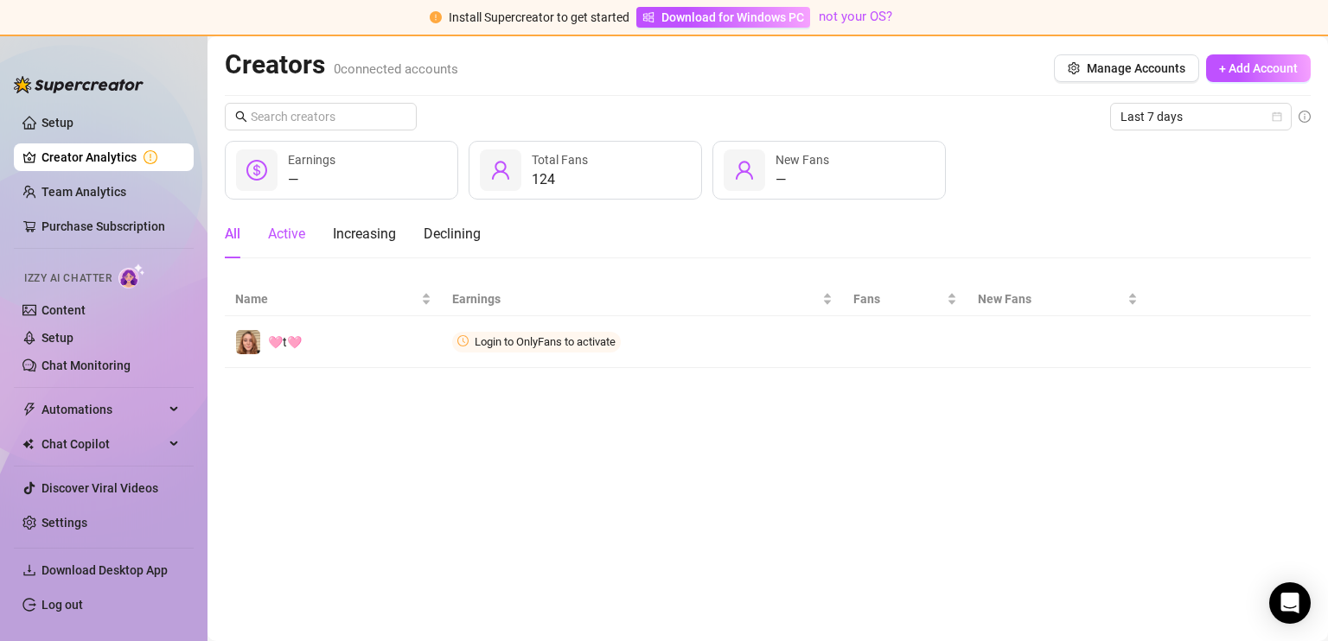
click at [273, 239] on div "Active" at bounding box center [286, 234] width 37 height 21
click at [381, 240] on div "Increasing" at bounding box center [364, 234] width 63 height 21
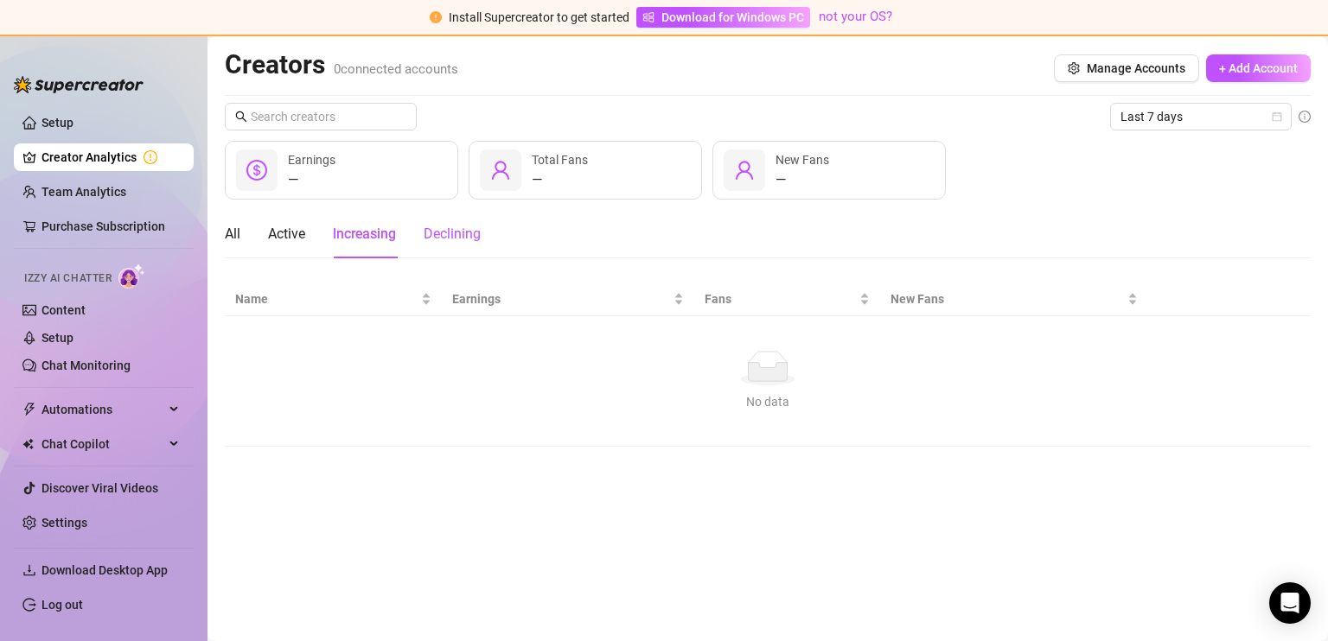
click at [452, 231] on div "Declining" at bounding box center [452, 234] width 57 height 21
click at [229, 237] on div "All" at bounding box center [233, 234] width 16 height 21
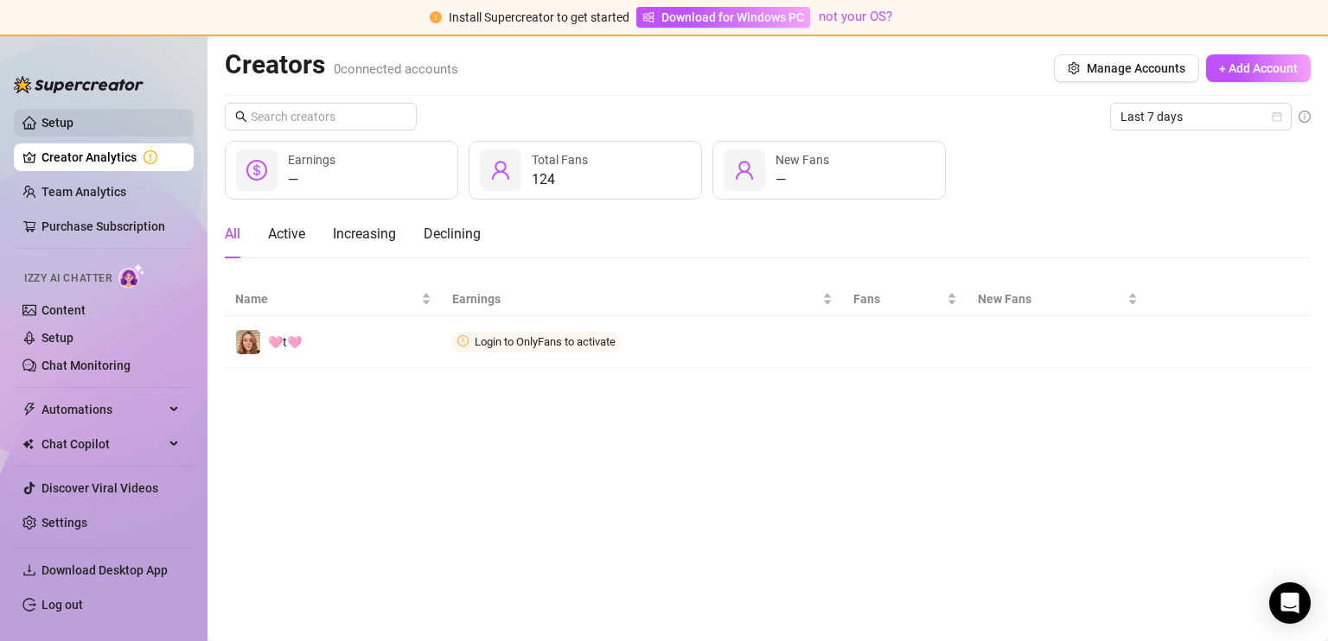
click at [73, 120] on link "Setup" at bounding box center [57, 123] width 32 height 14
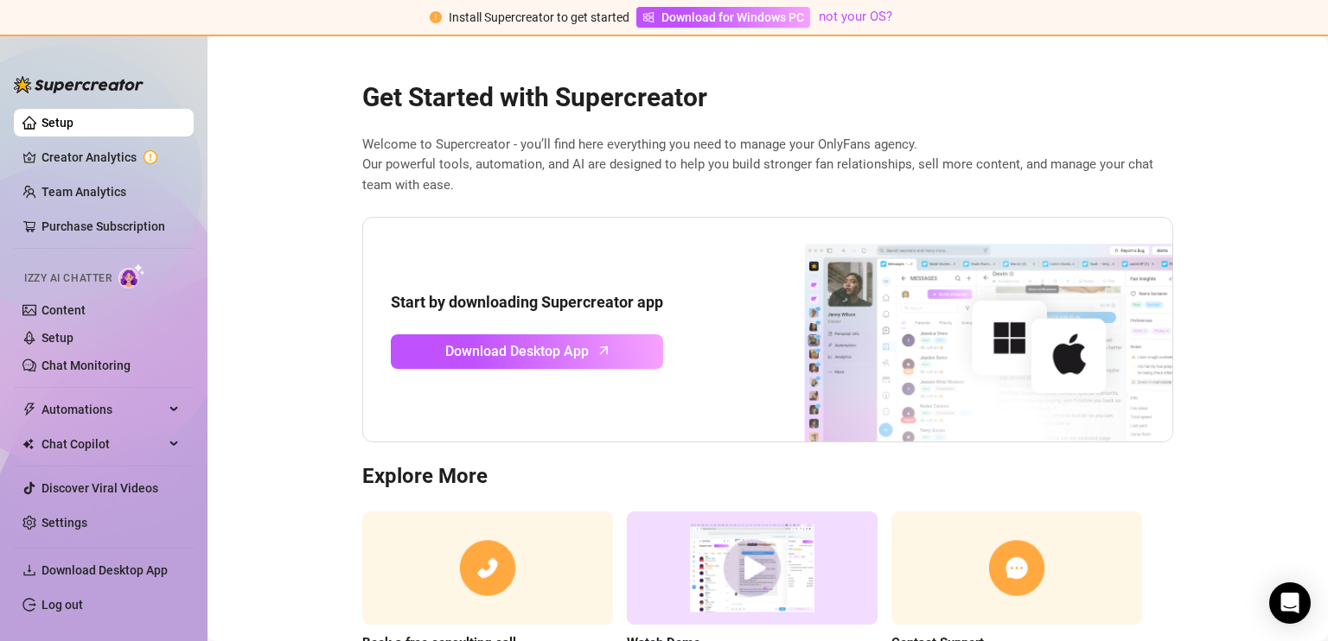
scroll to position [3, 0]
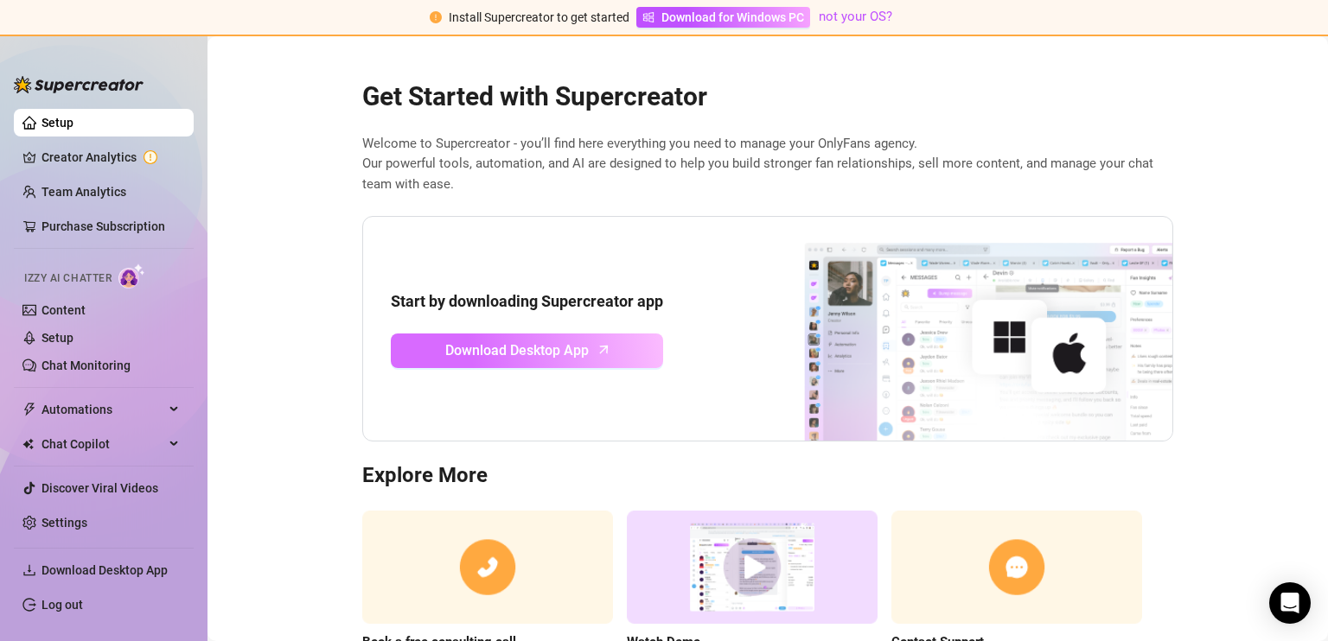
click at [474, 355] on span "Download Desktop App" at bounding box center [516, 351] width 143 height 22
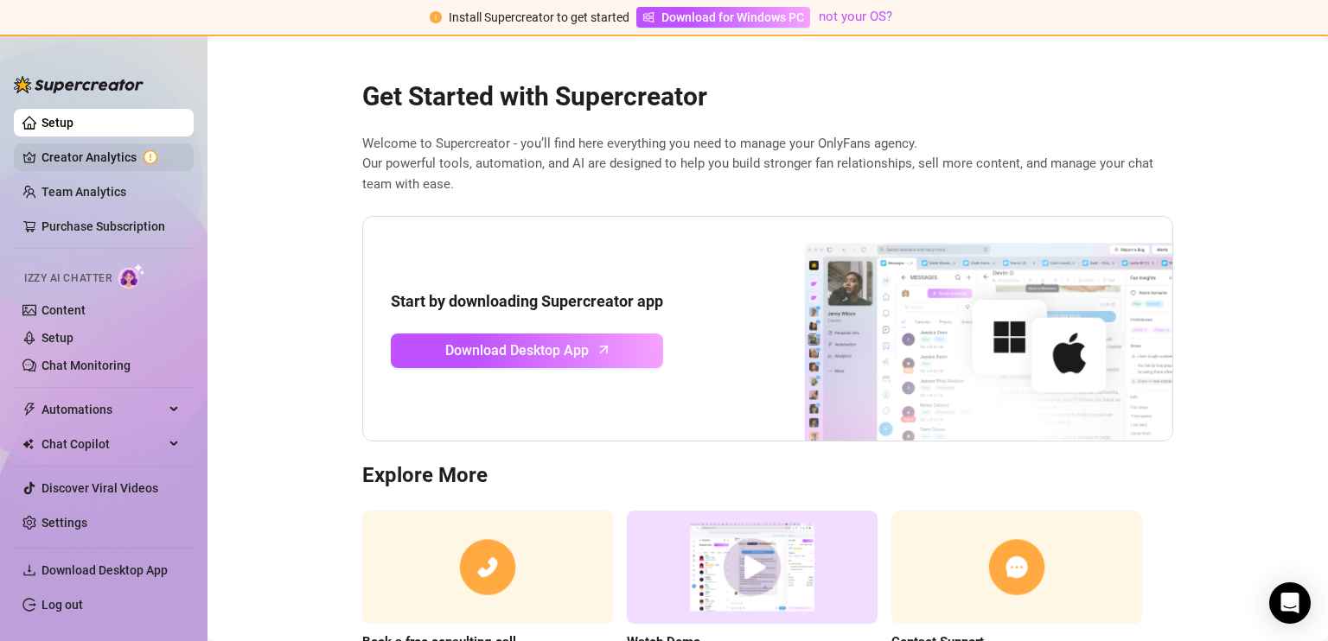
click at [118, 156] on link "Creator Analytics" at bounding box center [110, 157] width 138 height 28
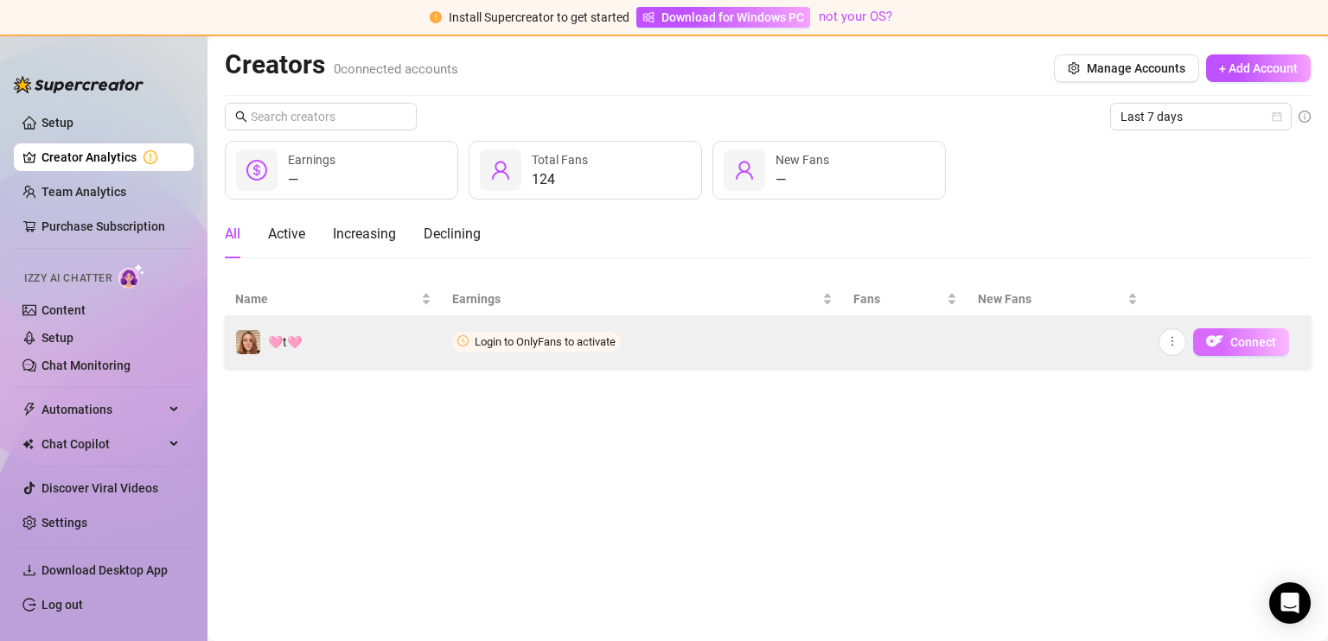
click at [1241, 343] on span "Connect" at bounding box center [1253, 342] width 46 height 14
